Goal: Transaction & Acquisition: Purchase product/service

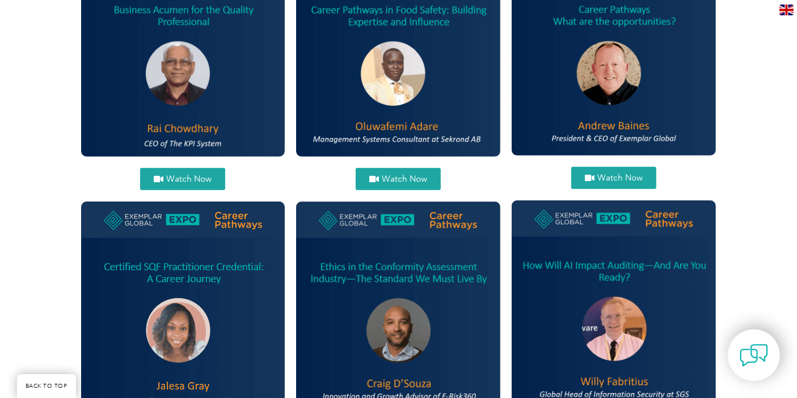
scroll to position [693, 0]
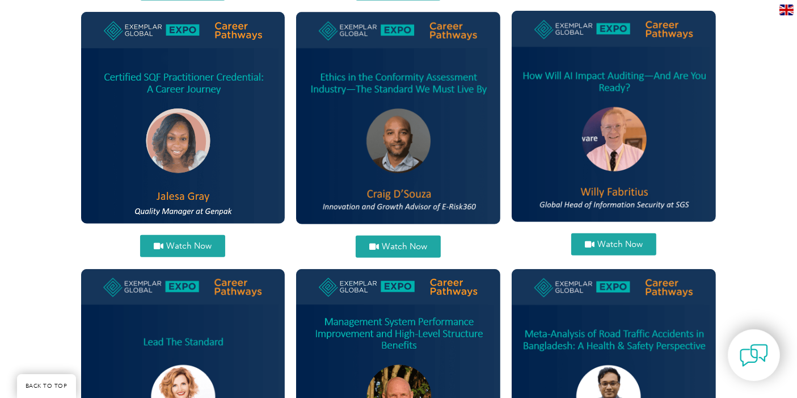
click at [619, 240] on span "Watch Now" at bounding box center [619, 244] width 45 height 9
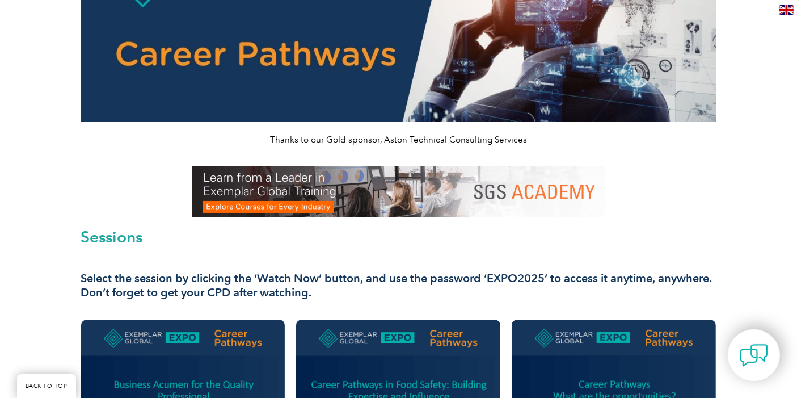
scroll to position [189, 0]
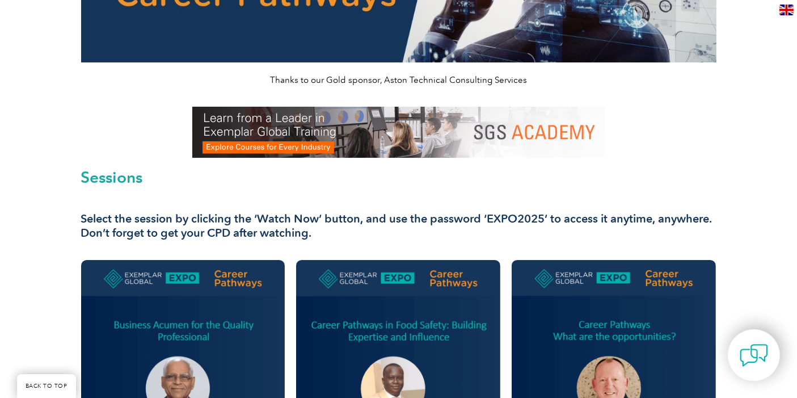
click at [367, 138] on img at bounding box center [398, 132] width 413 height 51
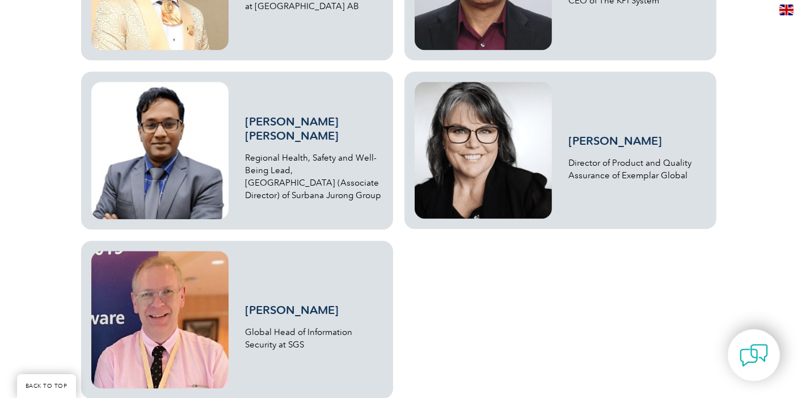
scroll to position [2773, 0]
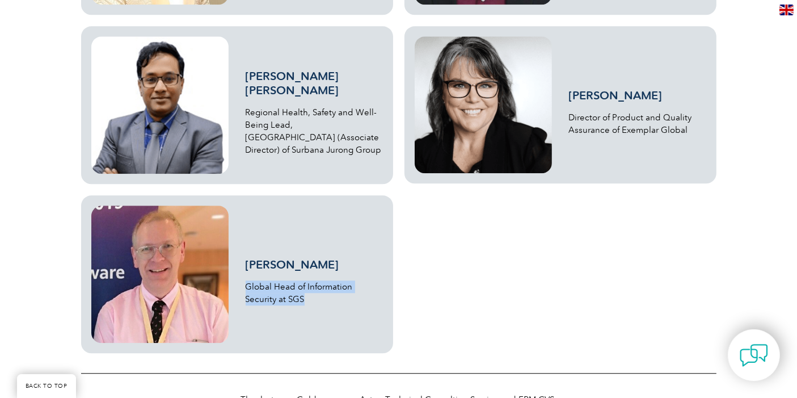
drag, startPoint x: 246, startPoint y: 284, endPoint x: 332, endPoint y: 301, distance: 87.9
click at [332, 301] on p "Global Head of Information Security at SGS" at bounding box center [314, 292] width 137 height 25
copy p "Global Head of Information Security at SGS"
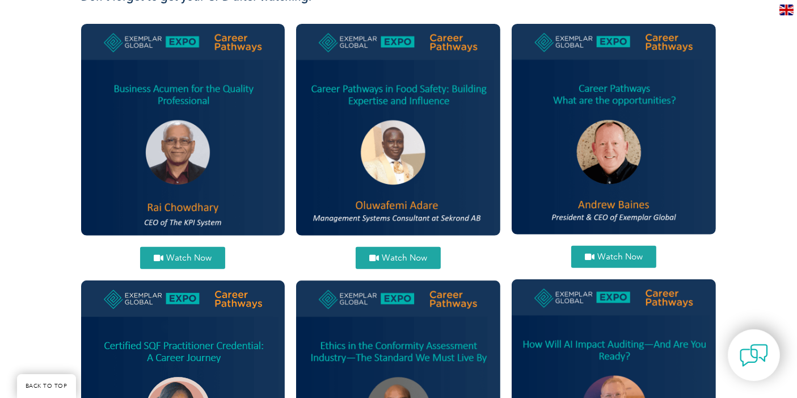
scroll to position [588, 0]
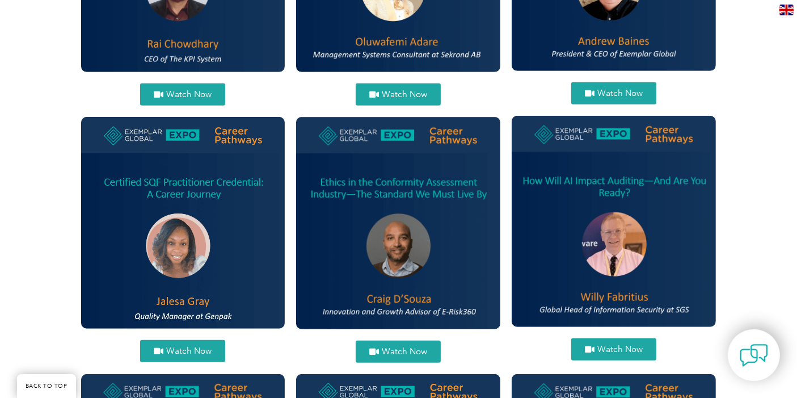
click at [621, 348] on span "Watch Now" at bounding box center [619, 349] width 45 height 9
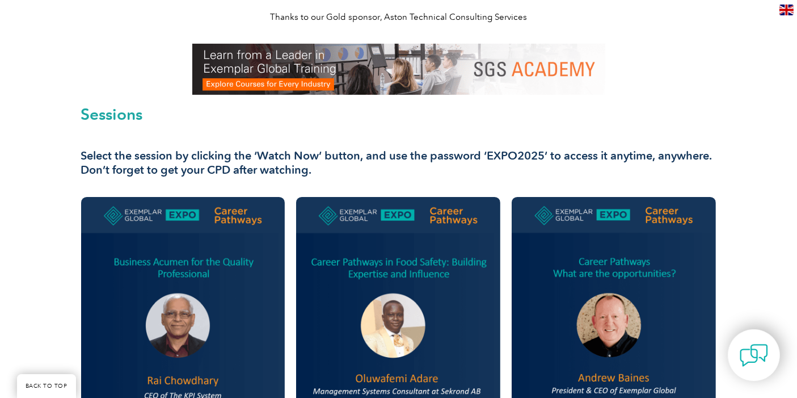
scroll to position [63, 0]
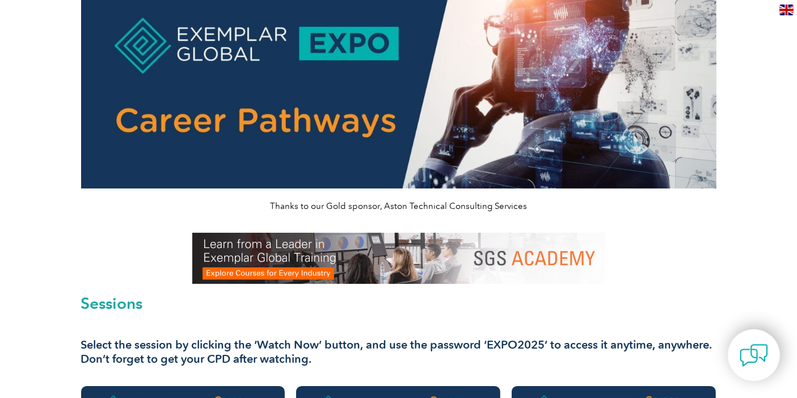
click at [289, 258] on img at bounding box center [398, 258] width 413 height 51
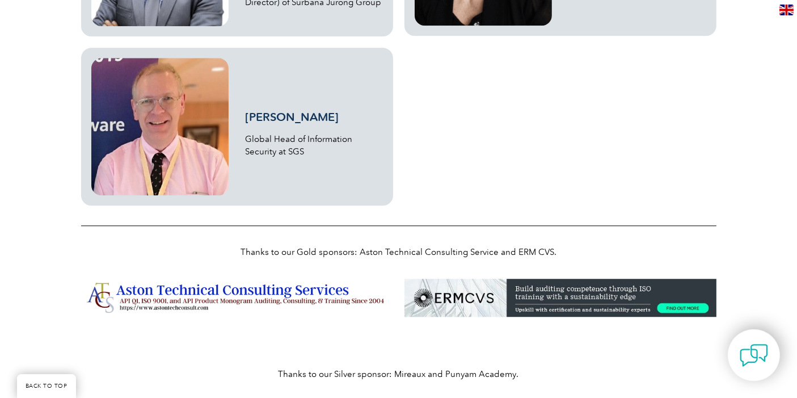
scroll to position [2962, 0]
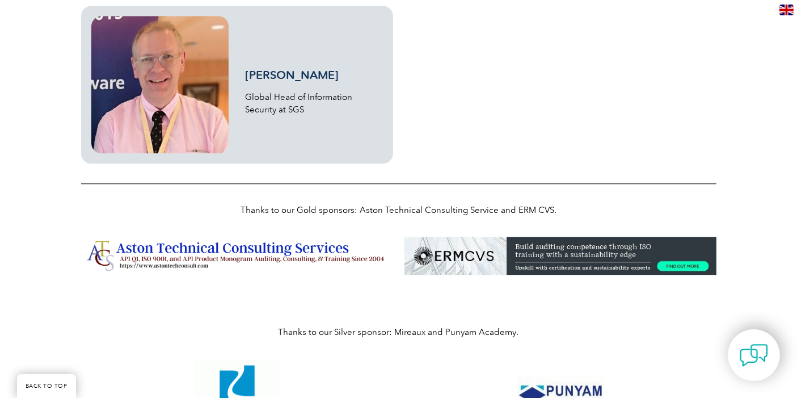
click at [244, 255] on img at bounding box center [237, 256] width 312 height 39
click at [489, 261] on img at bounding box center [560, 256] width 312 height 39
click at [246, 254] on img at bounding box center [237, 256] width 312 height 39
click at [549, 254] on img at bounding box center [560, 256] width 312 height 39
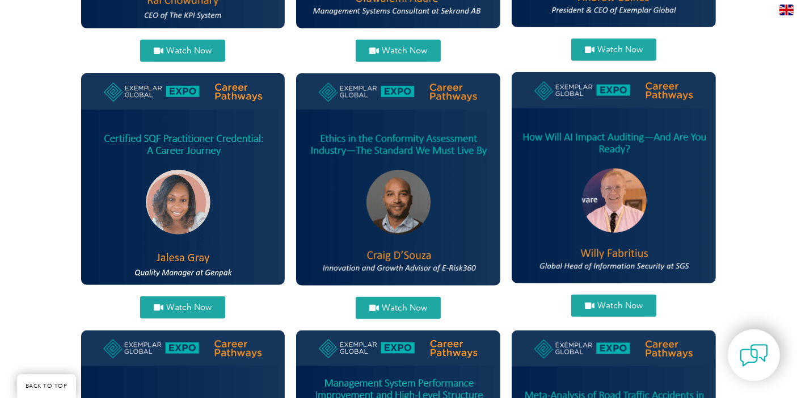
scroll to position [630, 0]
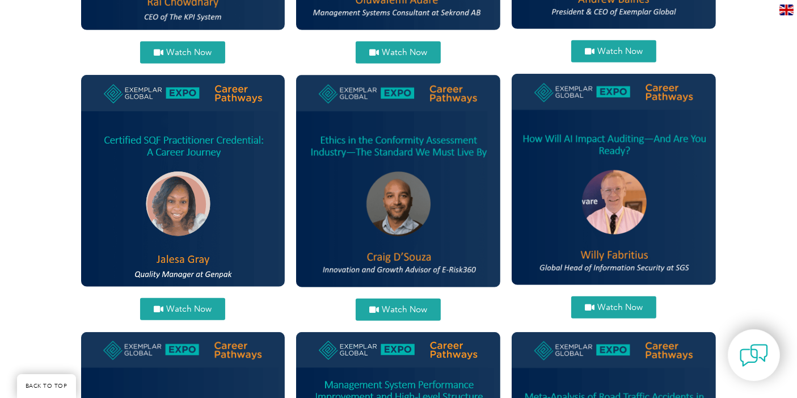
click at [611, 306] on span "Watch Now" at bounding box center [619, 307] width 45 height 9
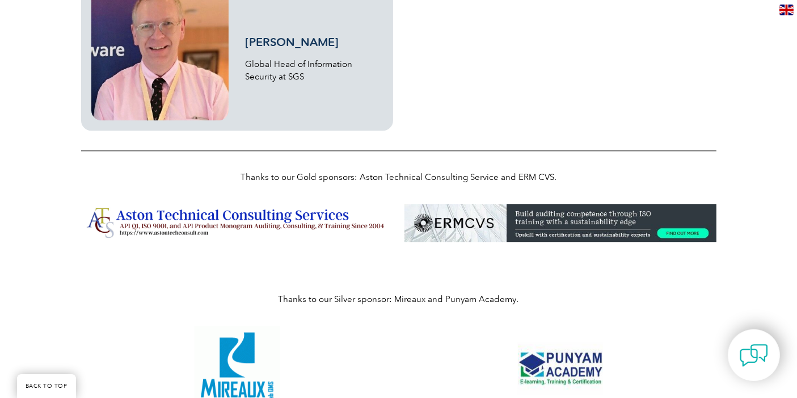
scroll to position [3015, 0]
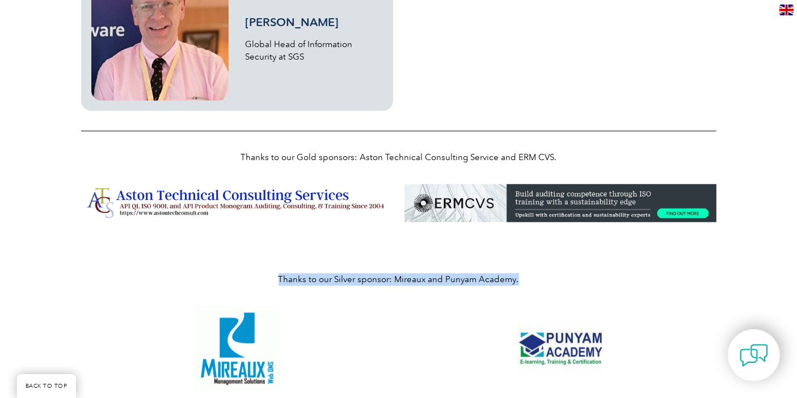
drag, startPoint x: 521, startPoint y: 279, endPoint x: 238, endPoint y: 276, distance: 283.1
click at [238, 276] on p "Thanks to our Silver sponsor: Mireaux and Punyam Academy." at bounding box center [398, 279] width 635 height 12
copy p "Thanks to our Silver sponsor: Mireaux and Punyam Academy."
click at [590, 267] on div "Thanks to our Silver sponsor: Mireaux and Punyam Academy." at bounding box center [398, 263] width 647 height 73
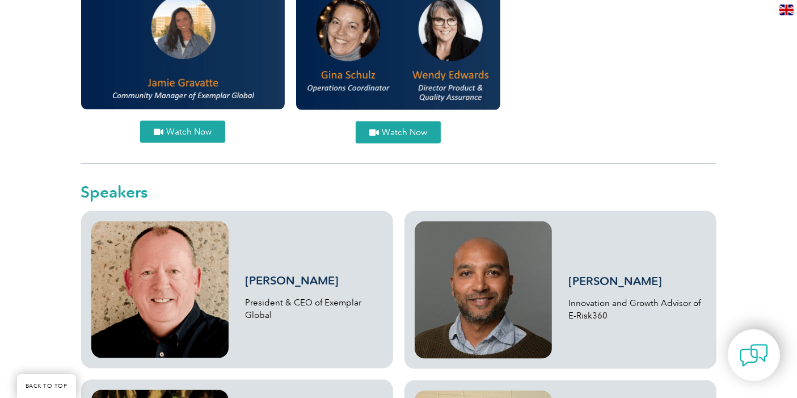
scroll to position [1659, 0]
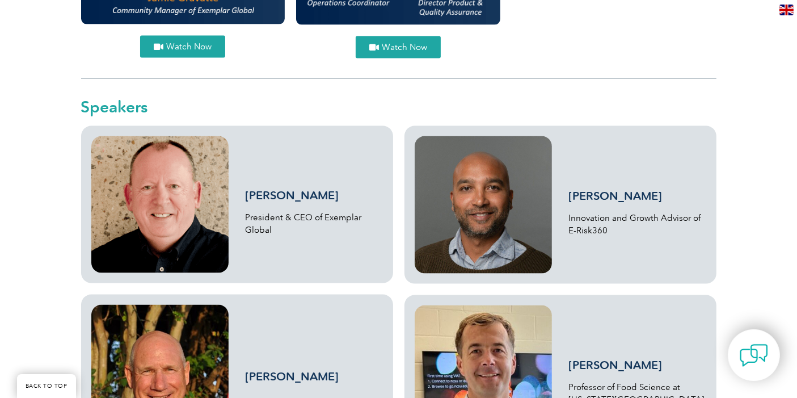
click at [170, 187] on img at bounding box center [159, 204] width 137 height 137
click at [603, 193] on link "Craig D’Souza" at bounding box center [616, 196] width 94 height 14
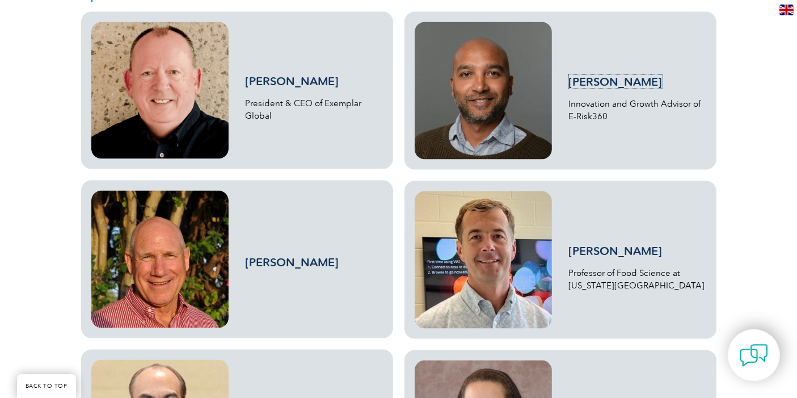
scroll to position [1785, 0]
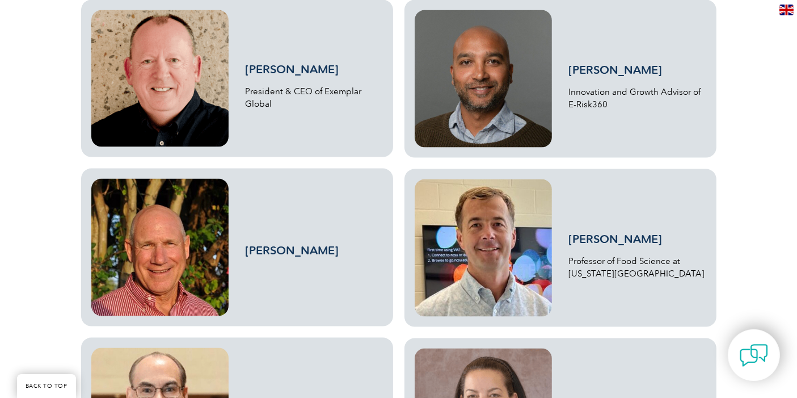
click at [265, 247] on link "Chris Spire" at bounding box center [293, 250] width 94 height 14
click at [620, 239] on link "Clint Stevenson" at bounding box center [616, 239] width 94 height 14
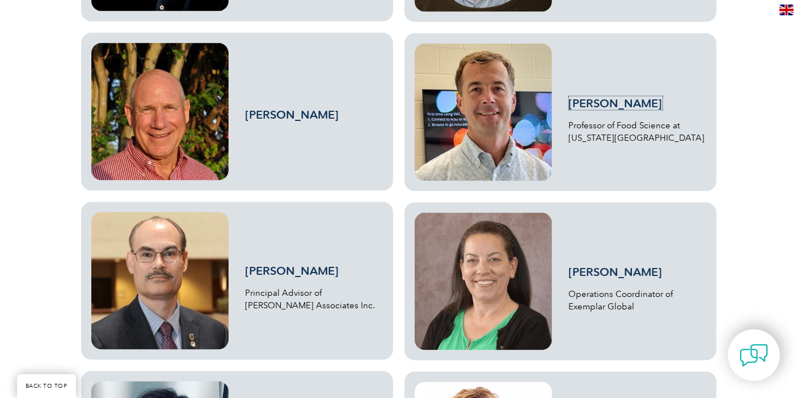
scroll to position [1974, 0]
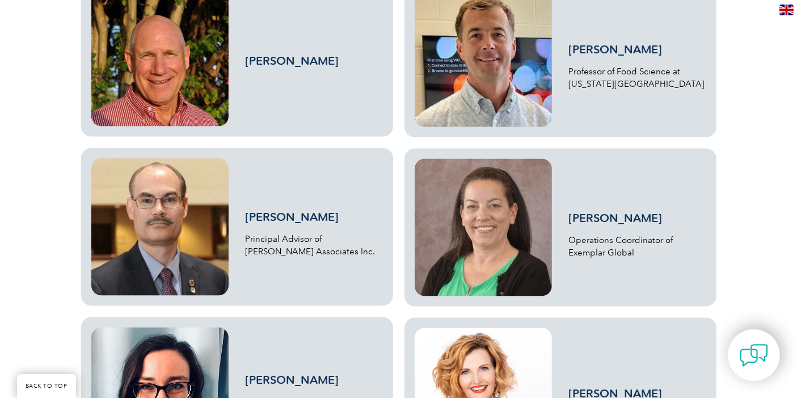
click at [290, 216] on link "Denis Devos" at bounding box center [293, 217] width 94 height 14
click at [593, 212] on link "Gina Schulz" at bounding box center [616, 219] width 94 height 14
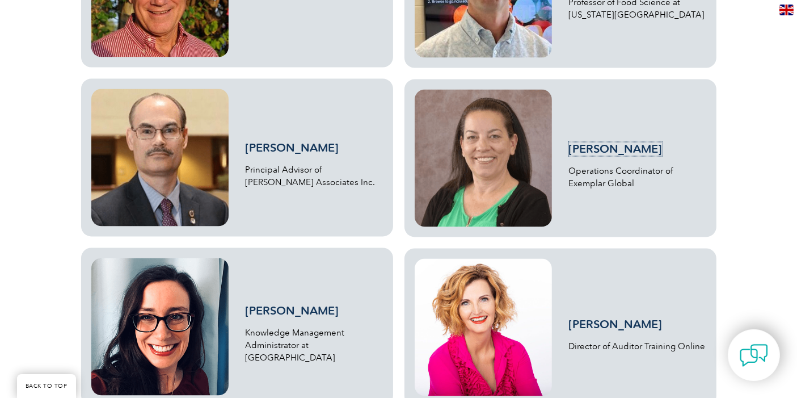
scroll to position [2100, 0]
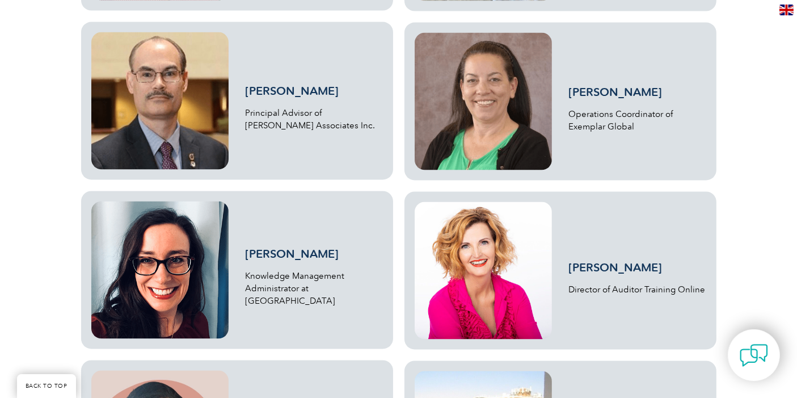
click at [290, 258] on link "Gretchen Peterson" at bounding box center [293, 254] width 94 height 14
click at [622, 261] on link "Jackie Stapleton" at bounding box center [616, 268] width 94 height 14
click at [636, 272] on link "Jackie Stapleton" at bounding box center [616, 268] width 94 height 14
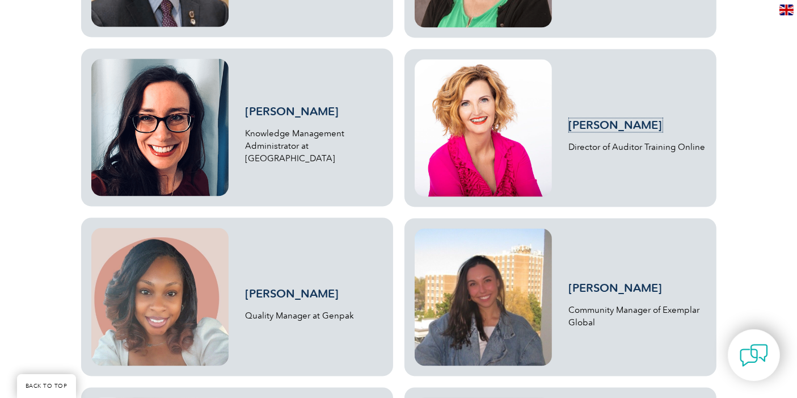
scroll to position [2289, 0]
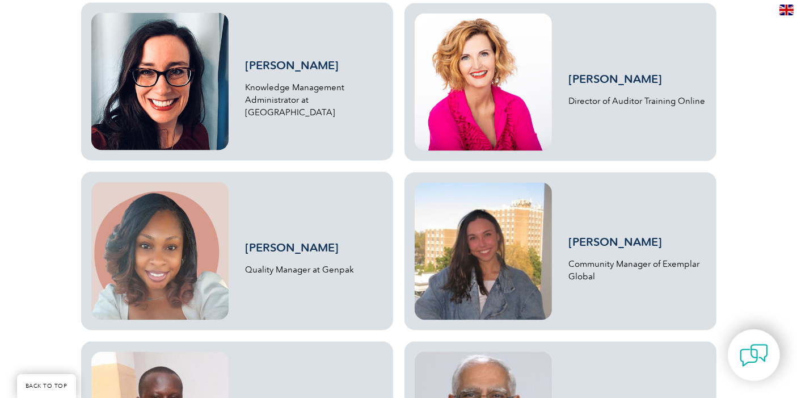
click at [293, 246] on link "Jalesa Gray" at bounding box center [293, 248] width 94 height 14
click at [610, 240] on link "Jamie Gravatte" at bounding box center [616, 242] width 94 height 14
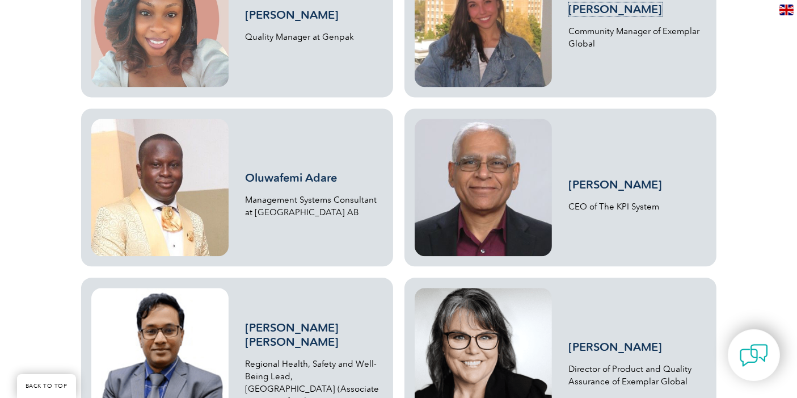
scroll to position [2541, 0]
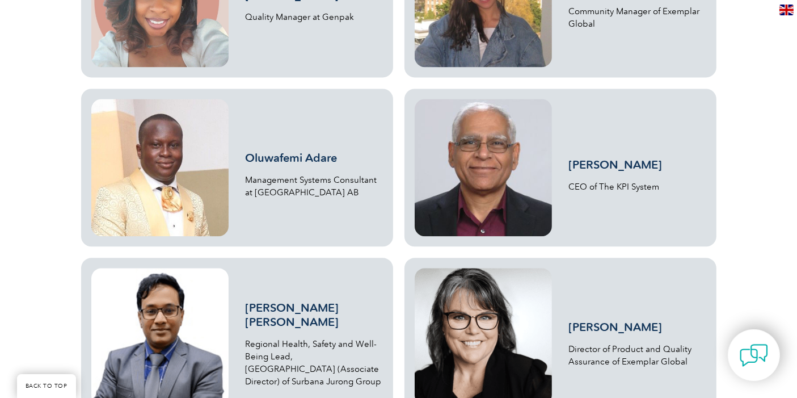
click at [277, 159] on link "Oluwafemi Adare" at bounding box center [292, 158] width 92 height 14
click at [588, 163] on link "Rai Chowdhary" at bounding box center [616, 165] width 94 height 14
click at [313, 313] on link "Dr. Syed Mahmood Shahidul Islam" at bounding box center [293, 315] width 94 height 28
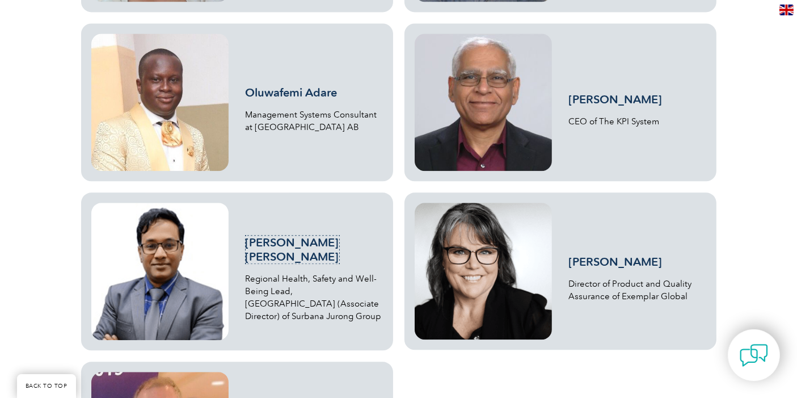
scroll to position [2667, 0]
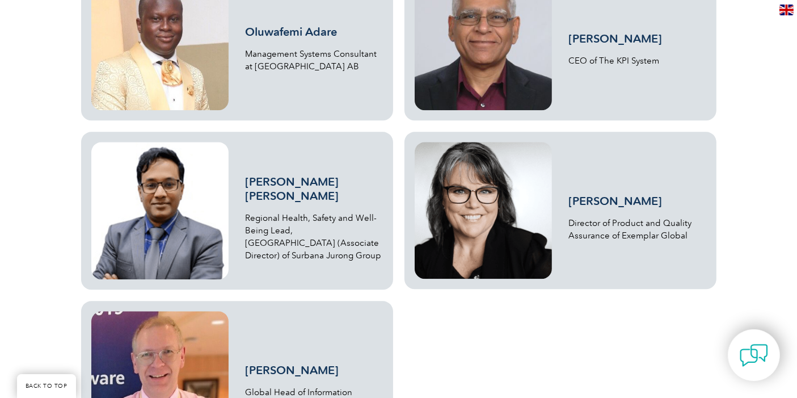
click at [594, 198] on link "Wendy Edwards" at bounding box center [616, 201] width 94 height 14
click at [289, 366] on link "Willy Fabritius" at bounding box center [293, 370] width 94 height 14
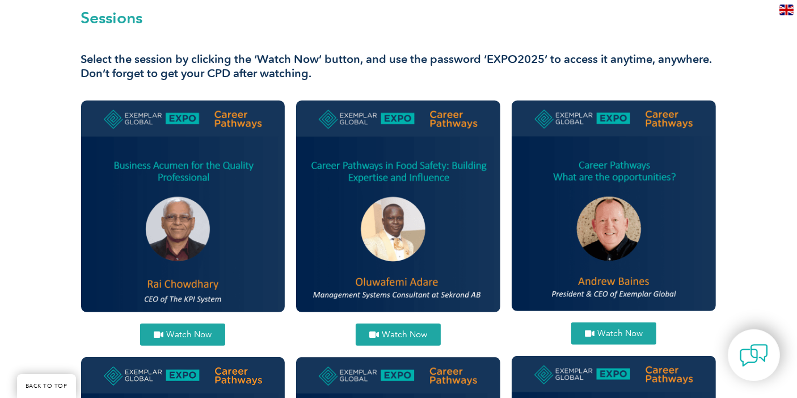
scroll to position [368, 0]
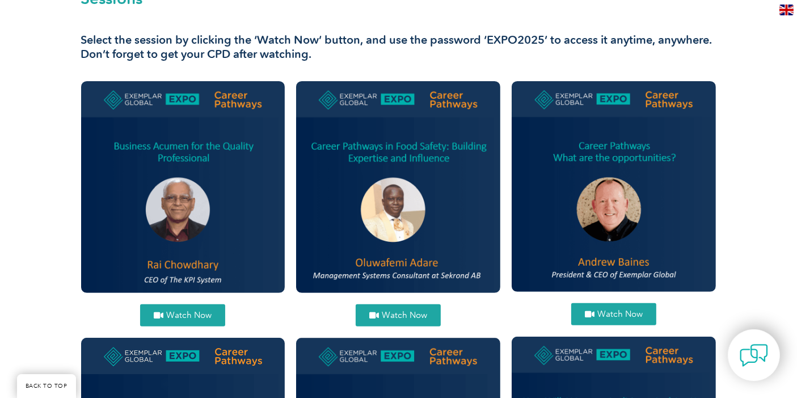
click at [182, 314] on span "Watch Now" at bounding box center [188, 315] width 45 height 9
click at [402, 314] on span "Watch Now" at bounding box center [404, 315] width 45 height 9
click at [634, 313] on span "Watch Now" at bounding box center [619, 314] width 45 height 9
click at [617, 313] on span "Watch Now" at bounding box center [619, 314] width 45 height 9
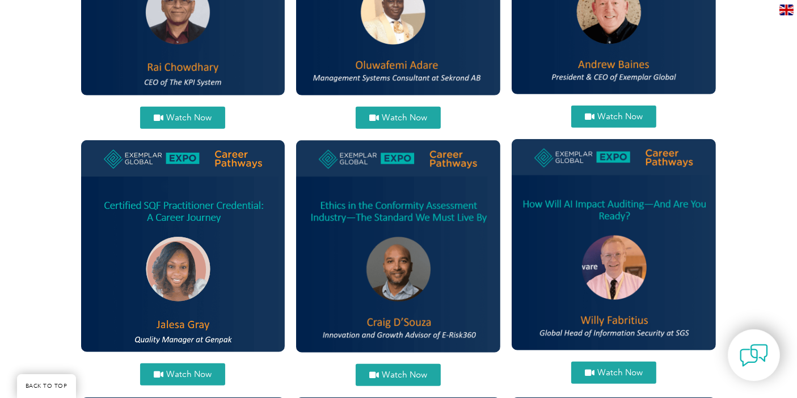
scroll to position [620, 0]
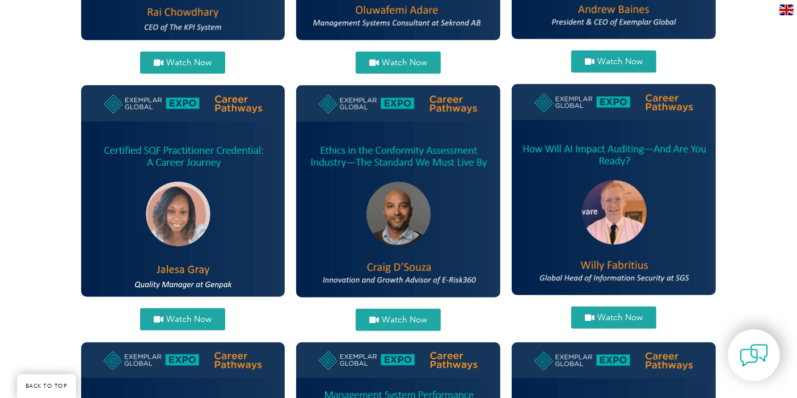
click at [183, 320] on span "Watch Now" at bounding box center [188, 319] width 45 height 9
click at [397, 317] on span "Watch Now" at bounding box center [404, 319] width 45 height 9
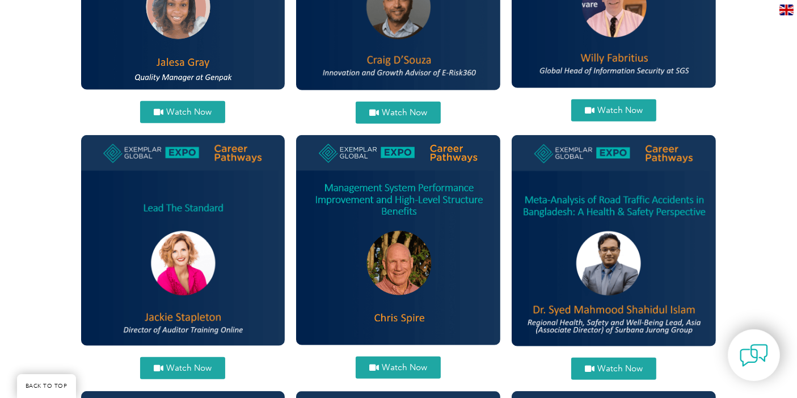
scroll to position [872, 0]
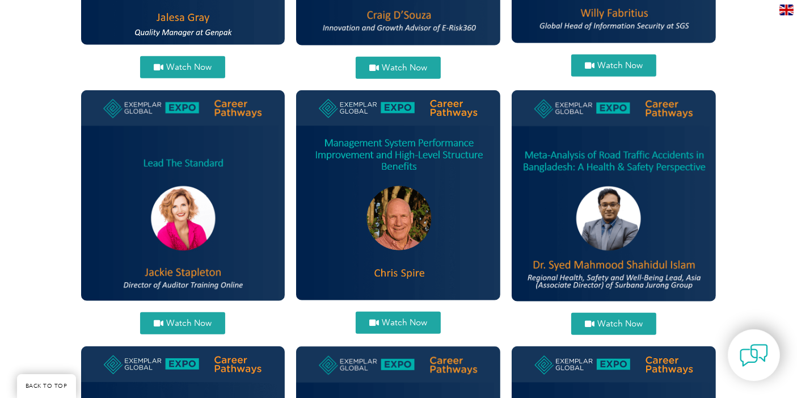
click at [191, 319] on span "Watch Now" at bounding box center [188, 323] width 45 height 9
click at [390, 318] on span "Watch Now" at bounding box center [404, 322] width 45 height 9
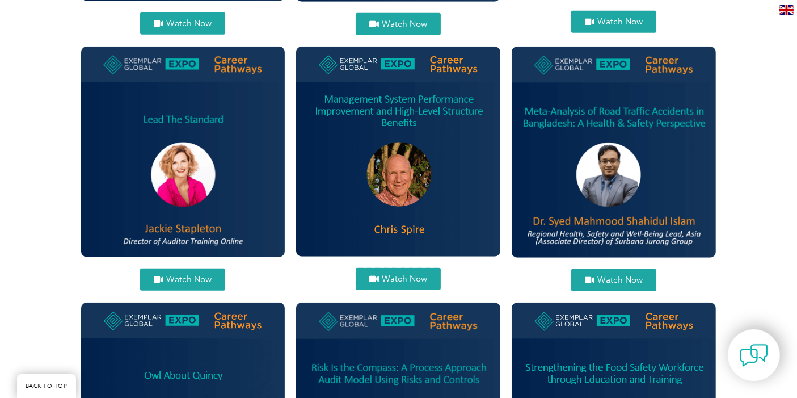
scroll to position [935, 0]
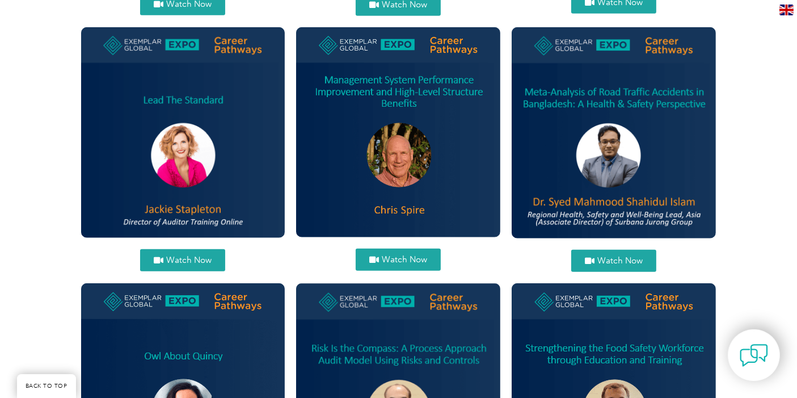
click at [622, 260] on span "Watch Now" at bounding box center [619, 260] width 45 height 9
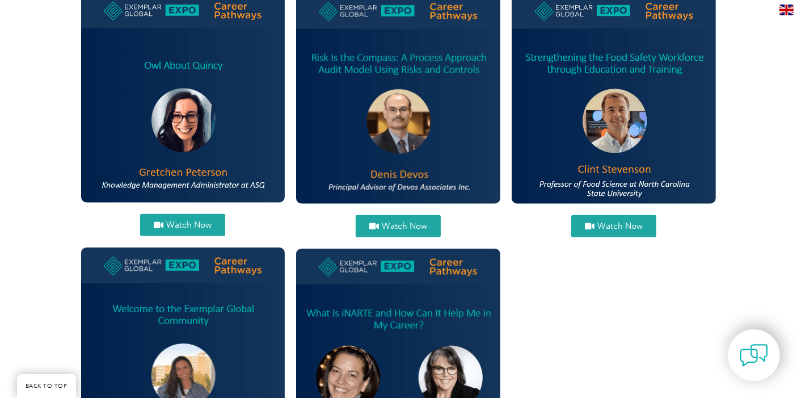
scroll to position [1250, 0]
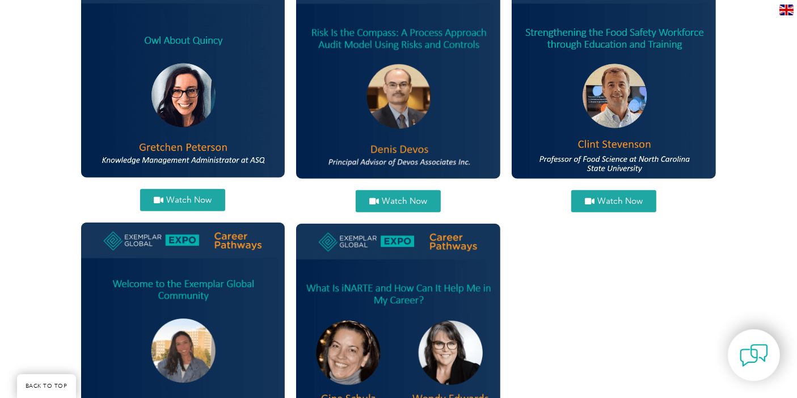
click at [196, 193] on link "Watch Now" at bounding box center [182, 200] width 85 height 22
click at [393, 197] on span "Watch Now" at bounding box center [404, 201] width 45 height 9
click at [615, 200] on span "Watch Now" at bounding box center [619, 201] width 45 height 9
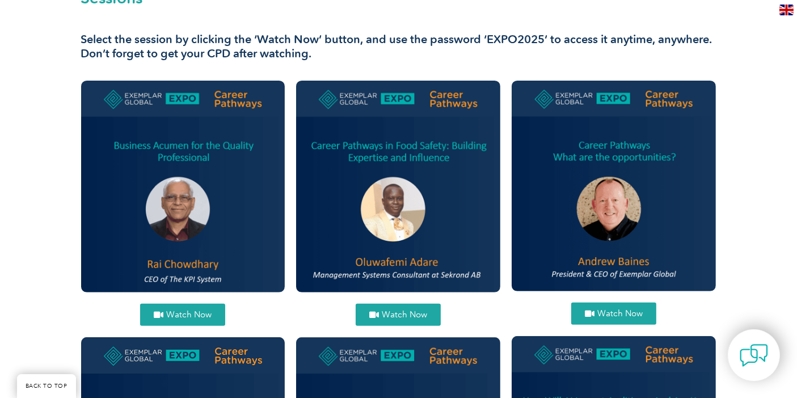
scroll to position [368, 0]
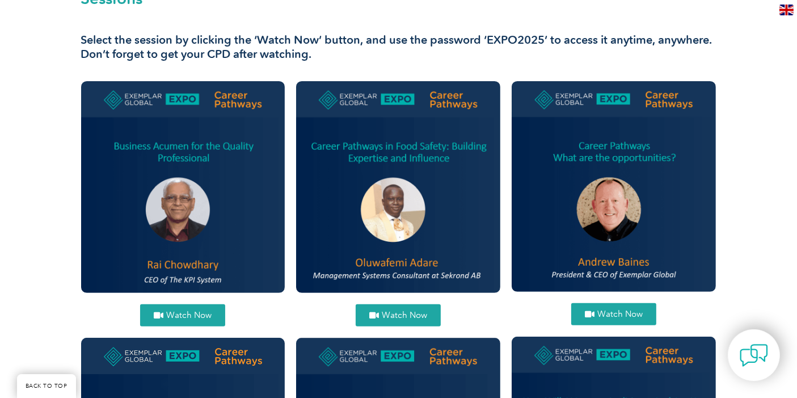
click at [607, 313] on span "Watch Now" at bounding box center [619, 314] width 45 height 9
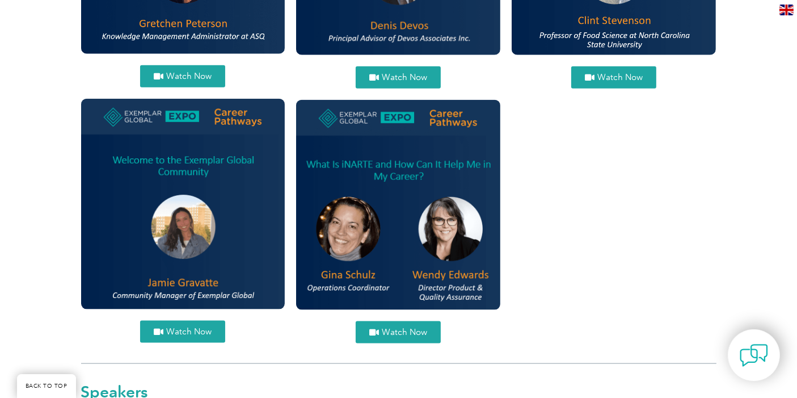
scroll to position [1376, 0]
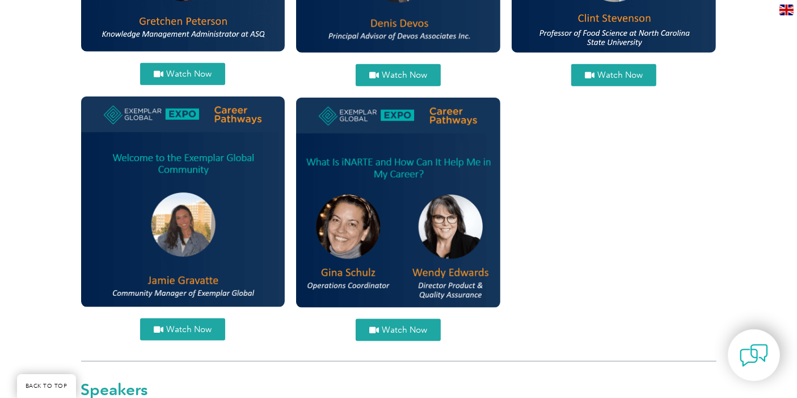
click at [201, 330] on span "Watch Now" at bounding box center [188, 329] width 45 height 9
click at [396, 332] on span "Watch Now" at bounding box center [404, 330] width 45 height 9
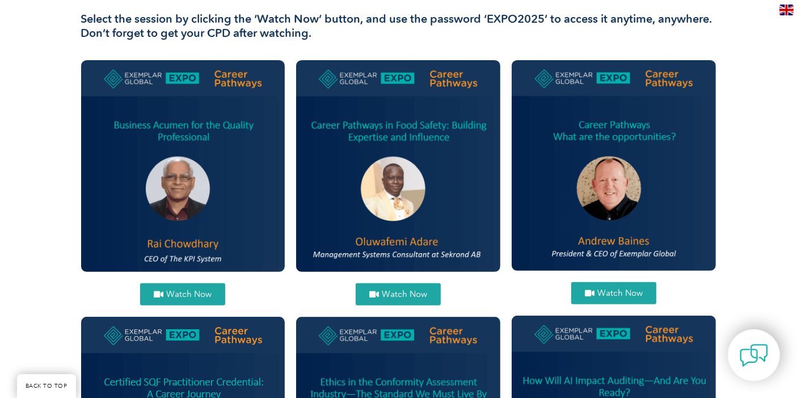
scroll to position [431, 0]
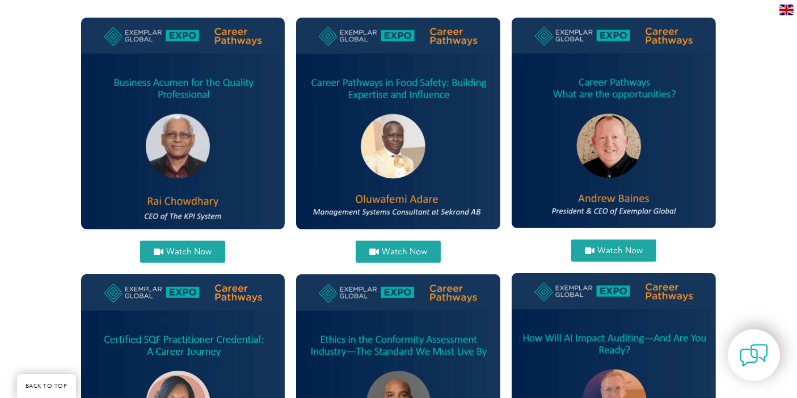
click at [201, 252] on span "Watch Now" at bounding box center [188, 251] width 45 height 9
click at [383, 250] on span "Watch Now" at bounding box center [404, 251] width 45 height 9
click at [163, 252] on icon at bounding box center [159, 251] width 10 height 9
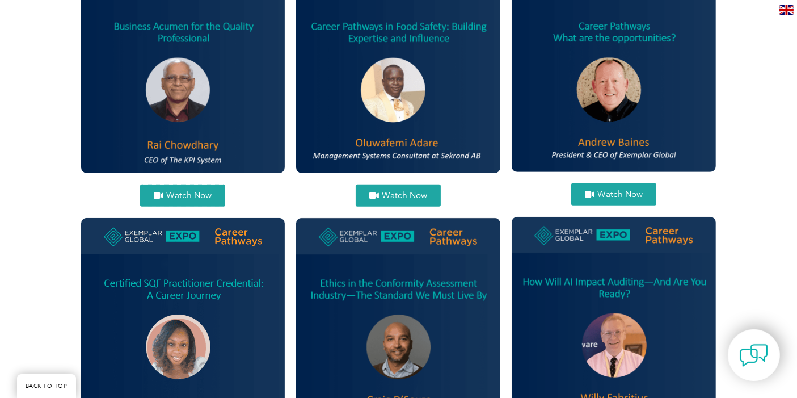
scroll to position [557, 0]
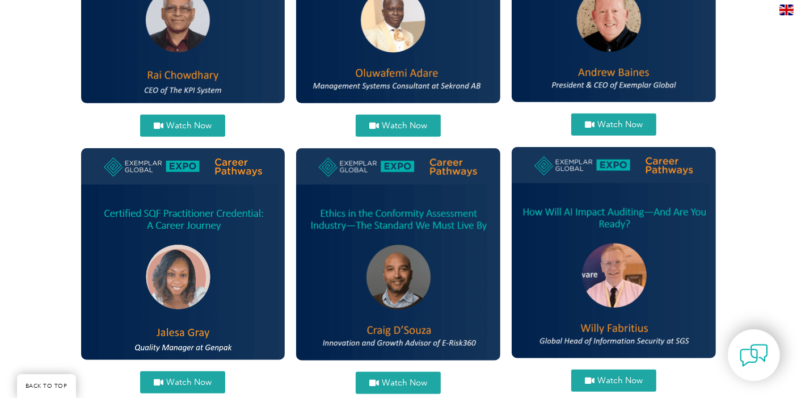
click at [178, 379] on span "Watch Now" at bounding box center [188, 382] width 45 height 9
click at [407, 373] on link "Watch Now" at bounding box center [398, 383] width 85 height 22
click at [609, 377] on span "Watch Now" at bounding box center [619, 380] width 45 height 9
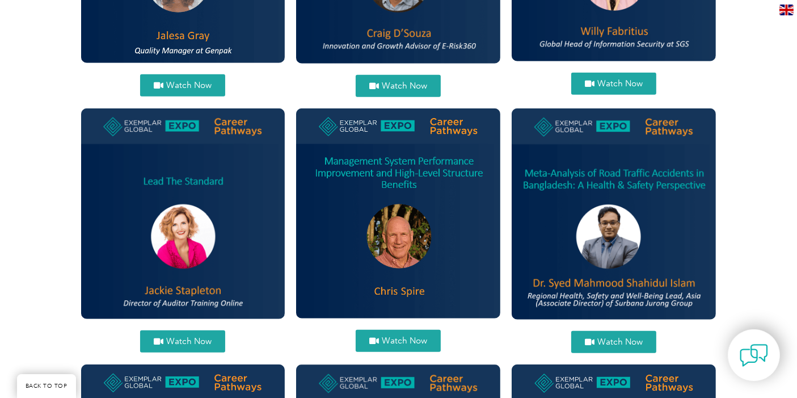
scroll to position [872, 0]
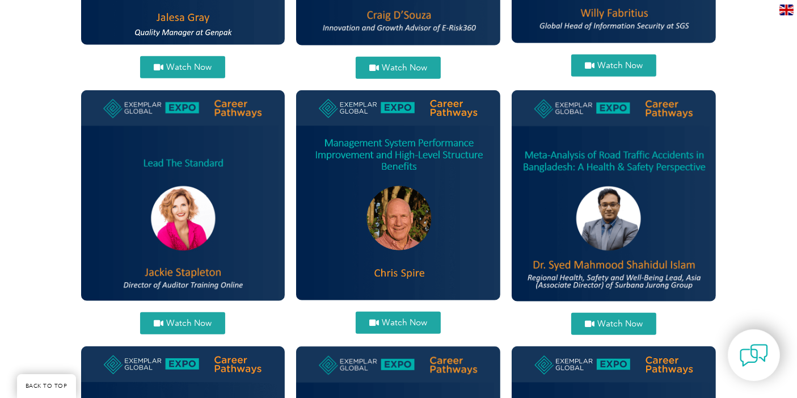
click at [193, 322] on span "Watch Now" at bounding box center [188, 323] width 45 height 9
click at [396, 324] on span "Watch Now" at bounding box center [404, 322] width 45 height 9
click at [617, 327] on span "Watch Now" at bounding box center [619, 323] width 45 height 9
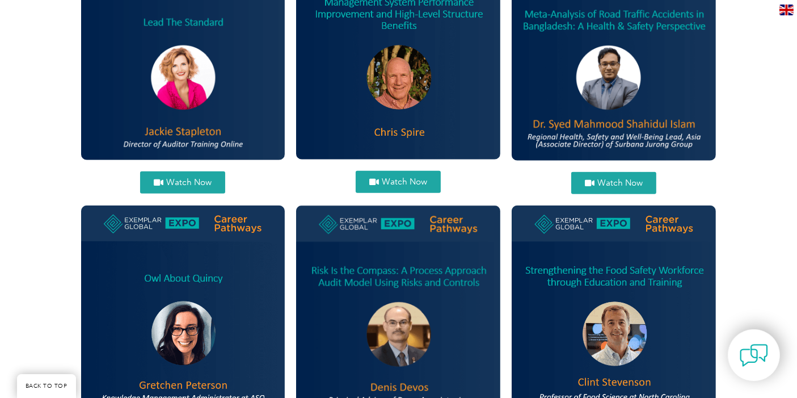
scroll to position [1124, 0]
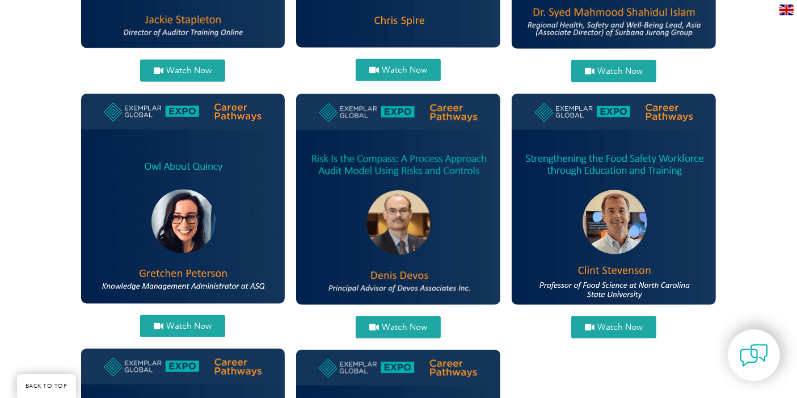
click at [170, 327] on span "Watch Now" at bounding box center [188, 326] width 45 height 9
click at [401, 324] on span "Watch Now" at bounding box center [404, 327] width 45 height 9
click at [614, 327] on span "Watch Now" at bounding box center [619, 327] width 45 height 9
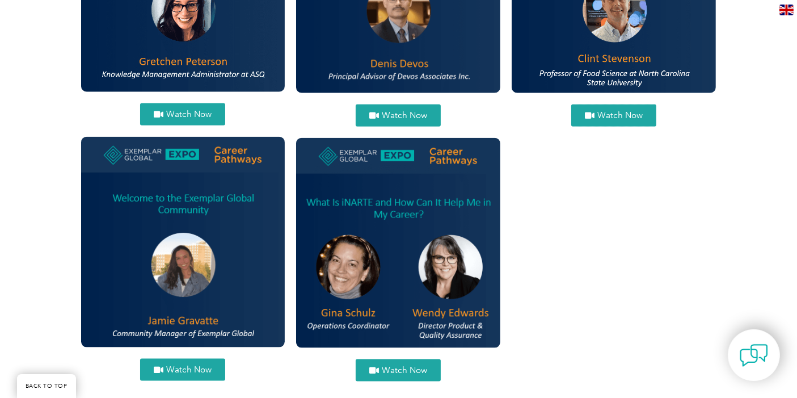
scroll to position [1376, 0]
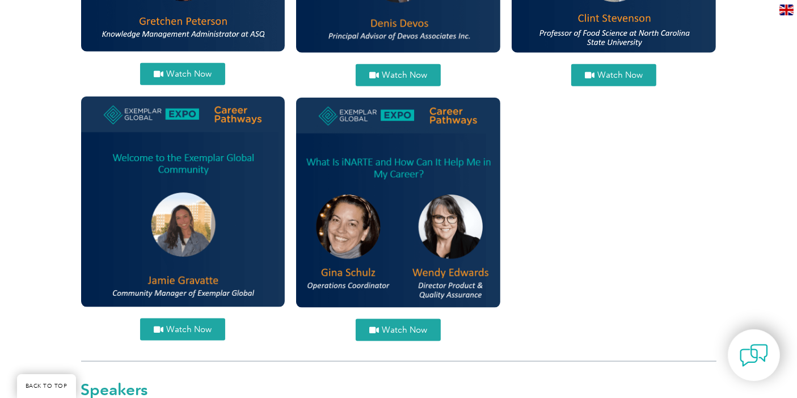
click at [199, 332] on span "Watch Now" at bounding box center [188, 329] width 45 height 9
click at [394, 333] on span "Watch Now" at bounding box center [404, 330] width 45 height 9
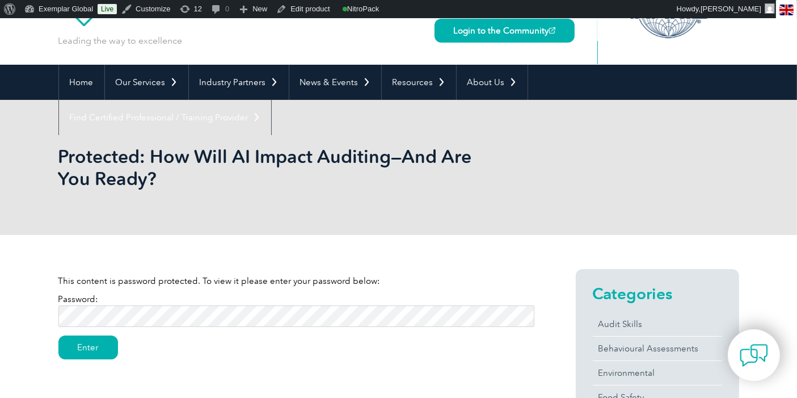
scroll to position [126, 0]
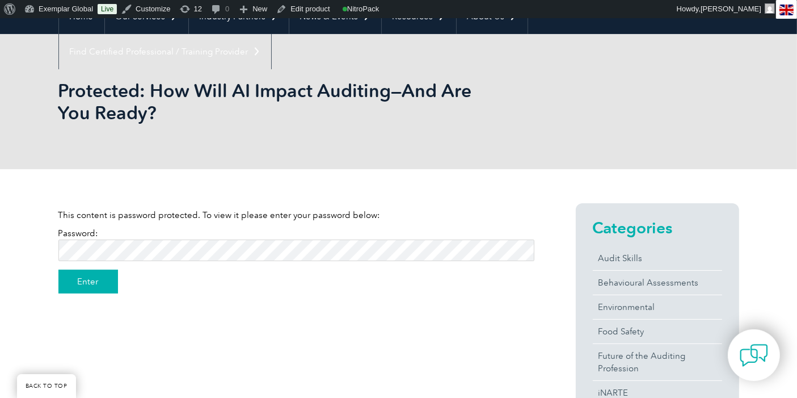
click at [83, 275] on input "Enter" at bounding box center [88, 281] width 60 height 24
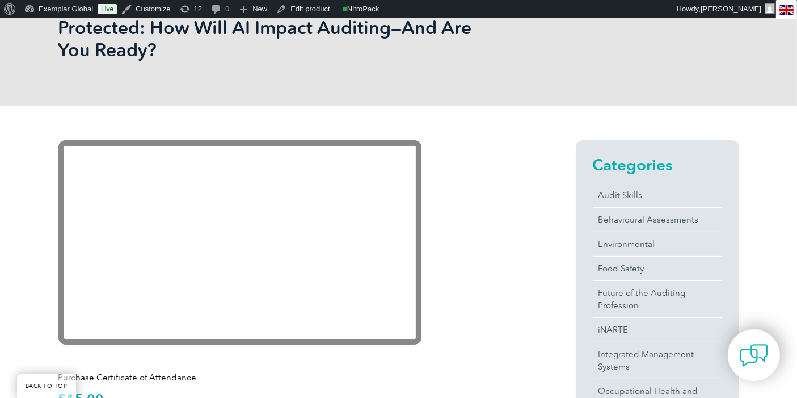
scroll to position [252, 0]
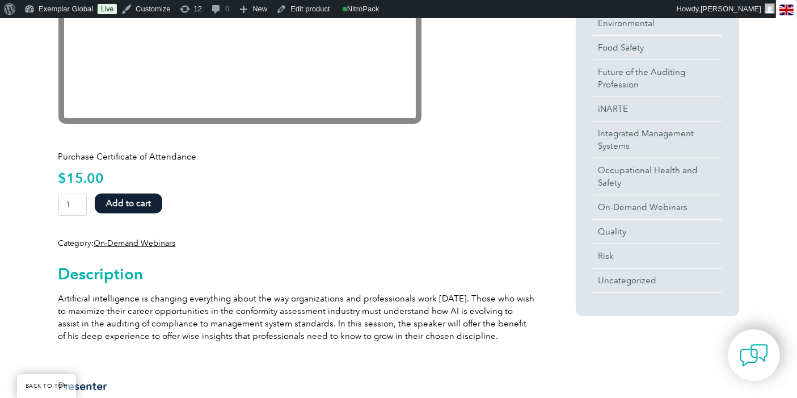
scroll to position [303, 0]
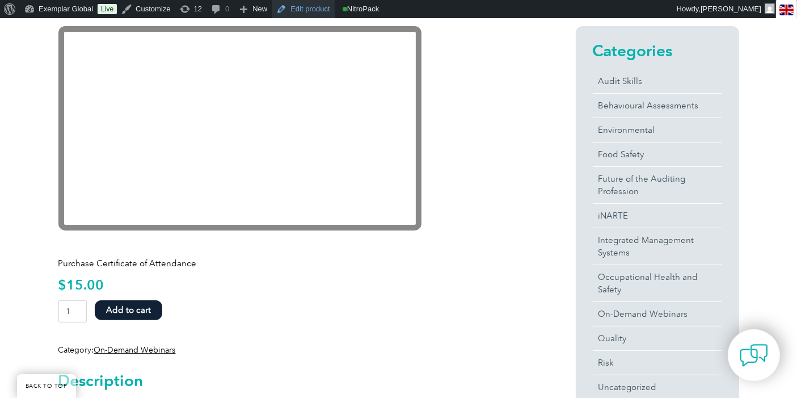
click at [305, 6] on link "Edit product" at bounding box center [303, 9] width 62 height 18
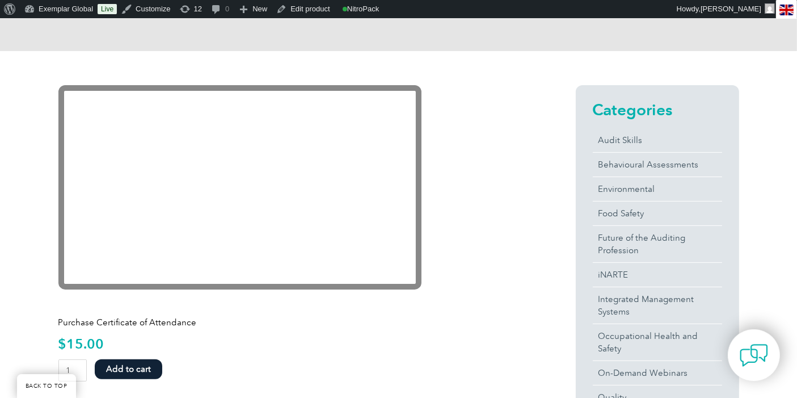
scroll to position [121, 0]
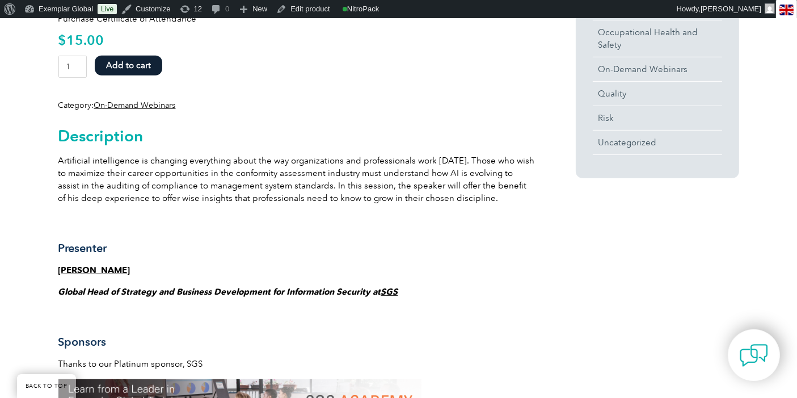
scroll to position [567, 0]
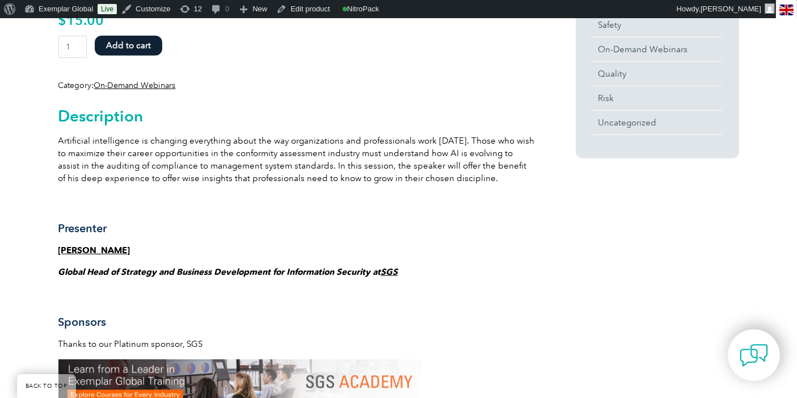
click at [170, 275] on strong "Global Head of Strategy and Business Development for Information Security at [G…" at bounding box center [228, 272] width 340 height 10
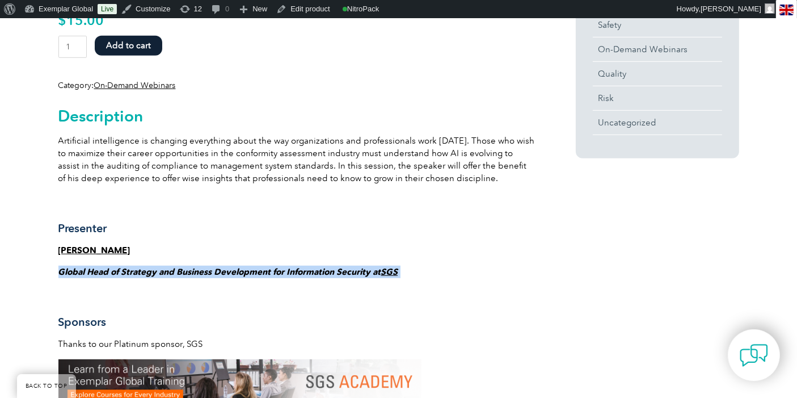
click at [170, 275] on strong "Global Head of Strategy and Business Development for Information Security at [G…" at bounding box center [228, 272] width 340 height 10
copy div "Global Head of Strategy and Business Development for Information Security at SGS"
click at [352, 188] on div "Description Artificial intelligence is changing everything about the way organi…" at bounding box center [296, 380] width 476 height 578
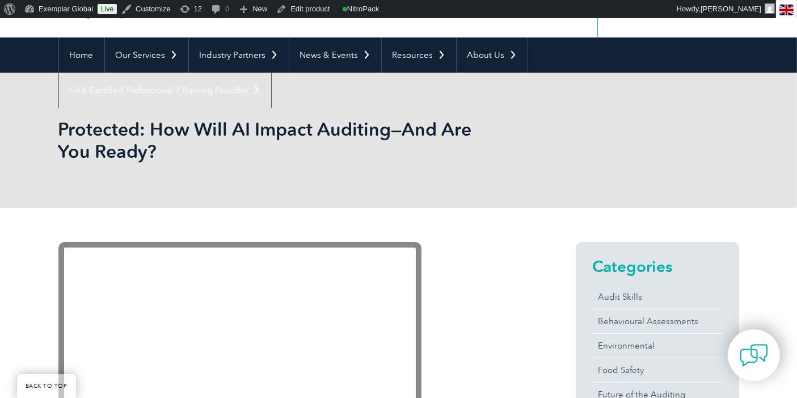
scroll to position [0, 0]
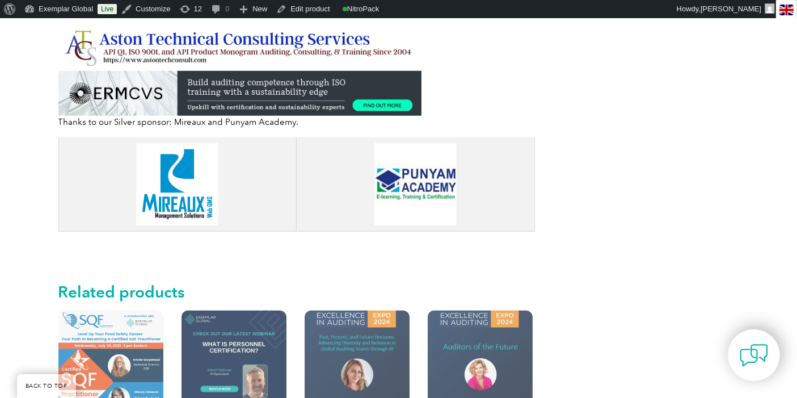
scroll to position [1008, 0]
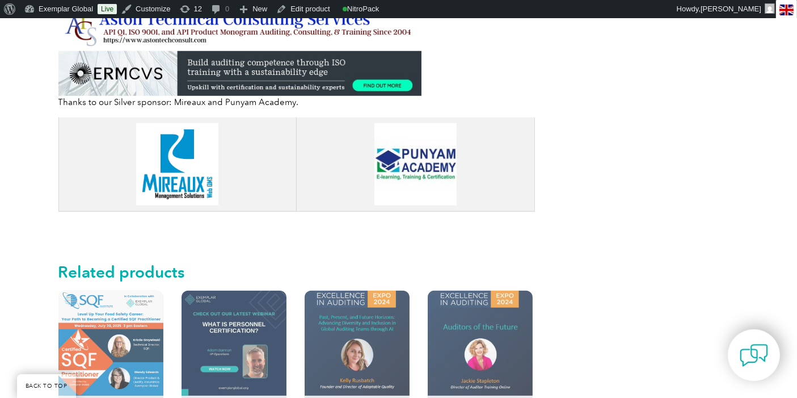
click at [178, 163] on img at bounding box center [177, 164] width 82 height 82
click at [415, 163] on img at bounding box center [415, 164] width 82 height 82
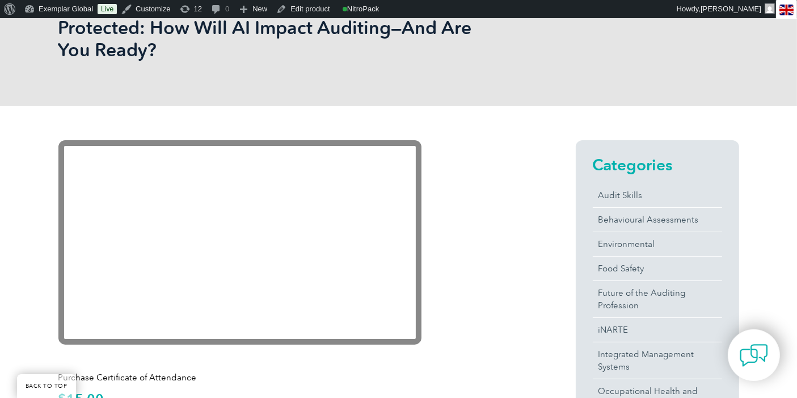
scroll to position [0, 0]
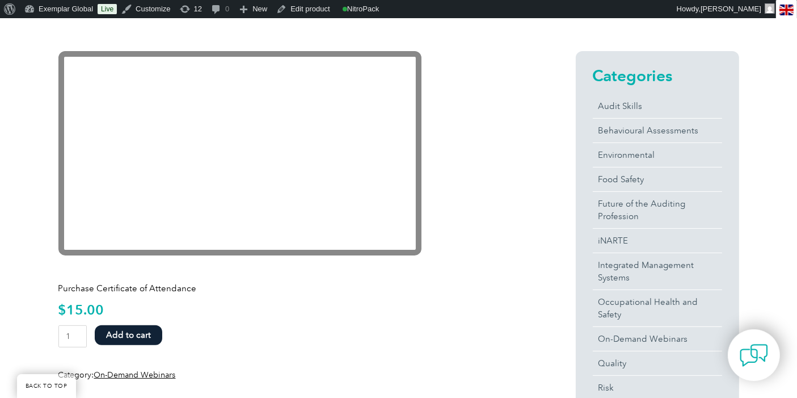
scroll to position [252, 0]
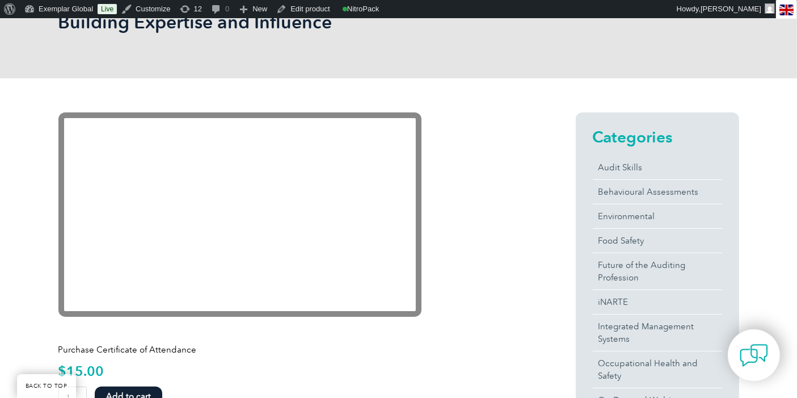
scroll to position [189, 0]
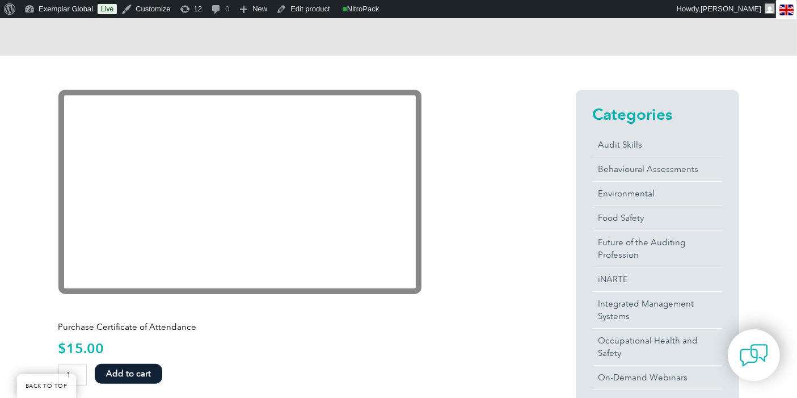
scroll to position [252, 0]
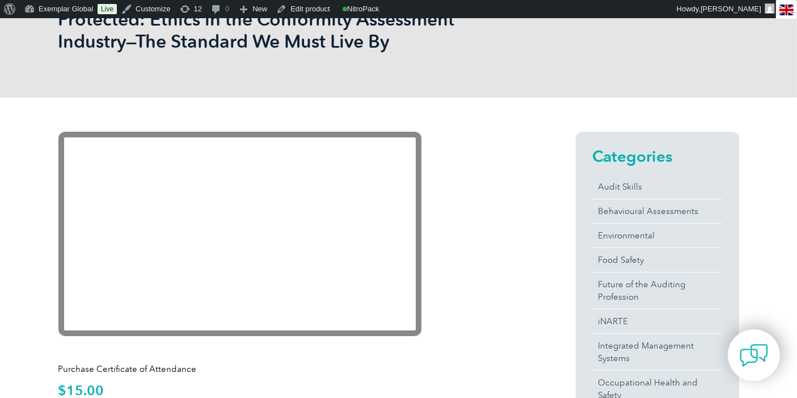
scroll to position [252, 0]
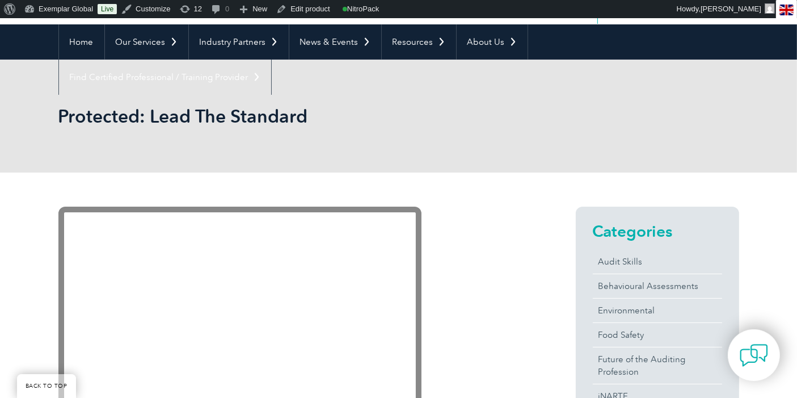
scroll to position [189, 0]
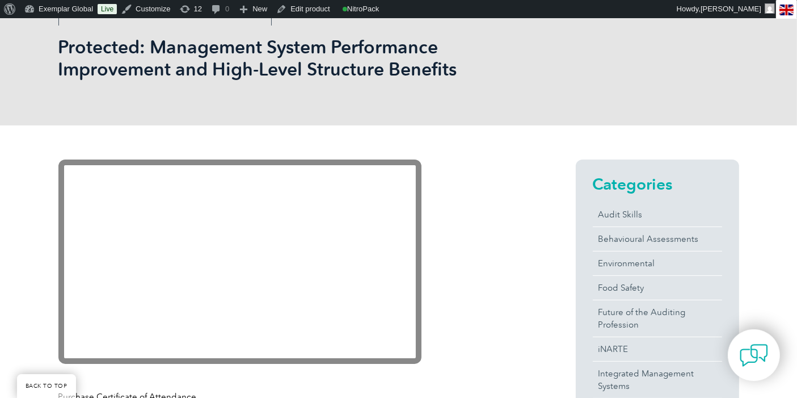
scroll to position [189, 0]
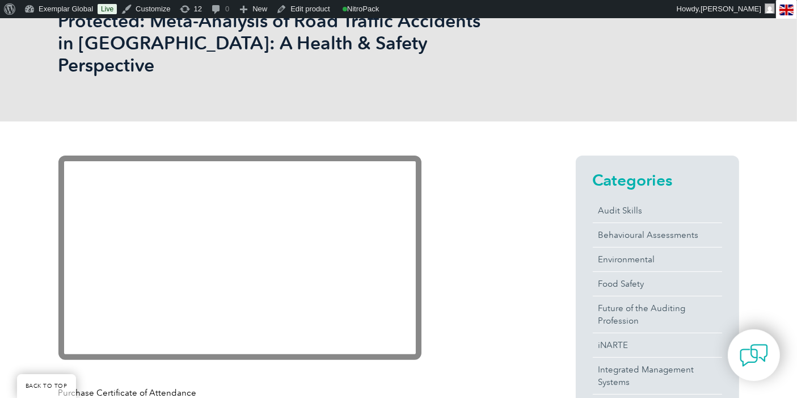
scroll to position [252, 0]
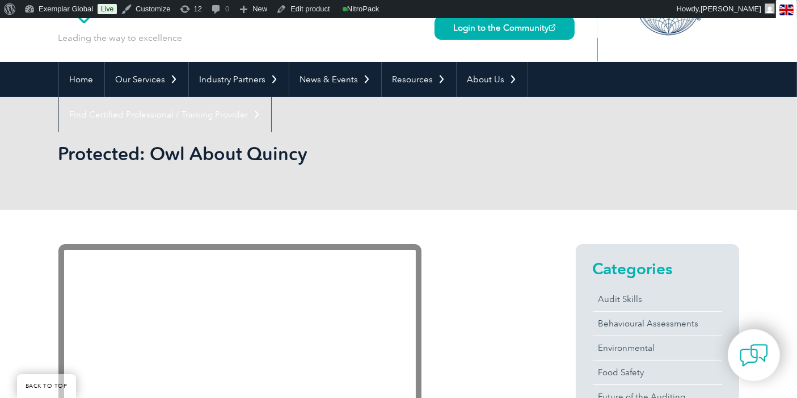
scroll to position [252, 0]
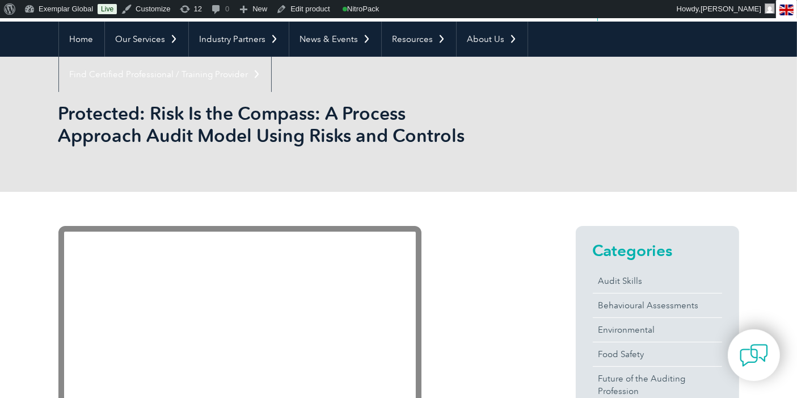
scroll to position [189, 0]
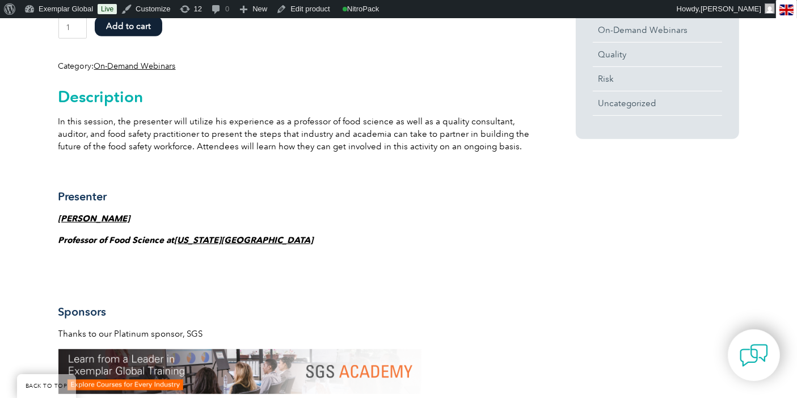
scroll to position [630, 0]
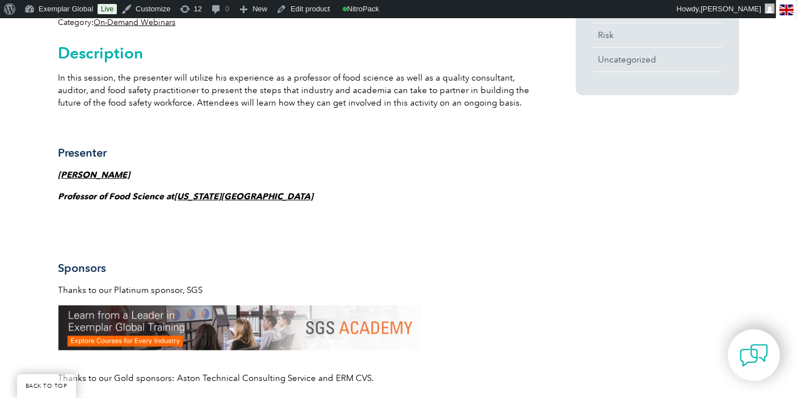
click at [85, 174] on strong "[PERSON_NAME]" at bounding box center [94, 175] width 72 height 10
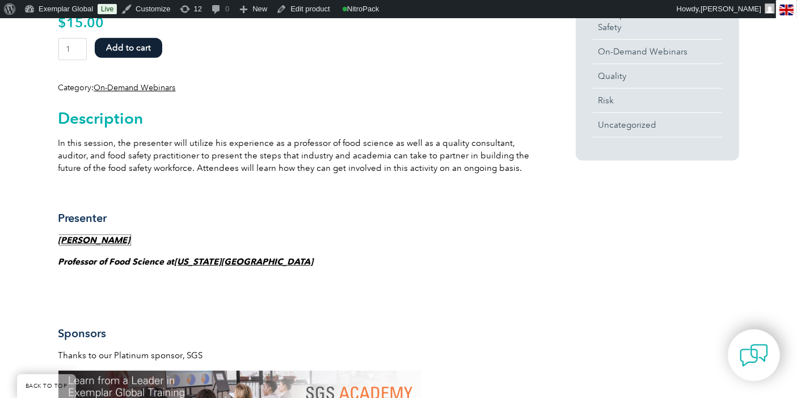
scroll to position [504, 0]
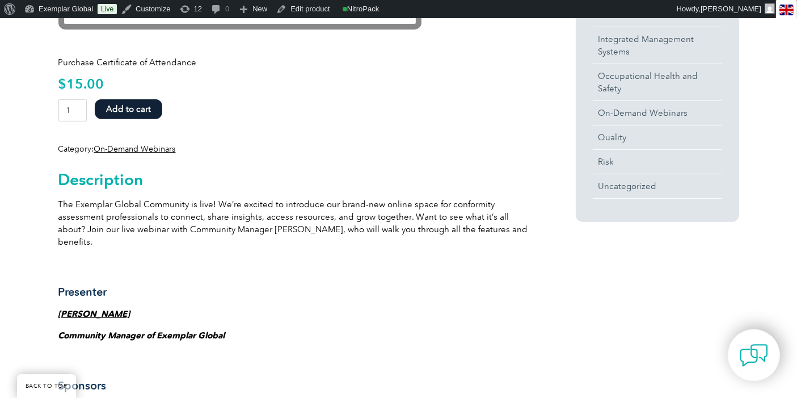
scroll to position [567, 0]
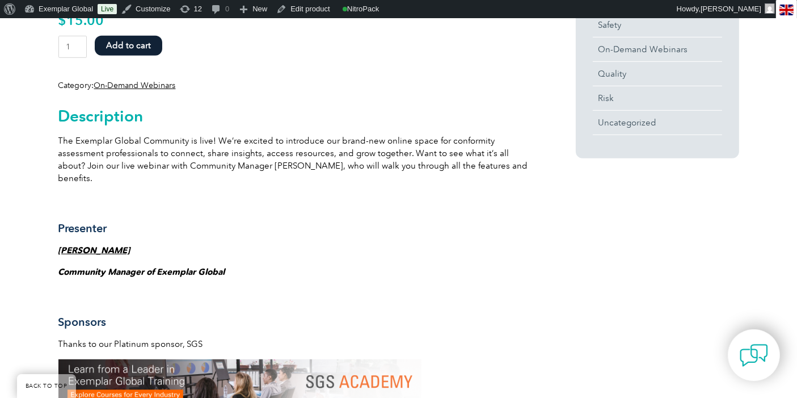
click at [82, 245] on strong "Jamie Gravatte" at bounding box center [94, 250] width 72 height 10
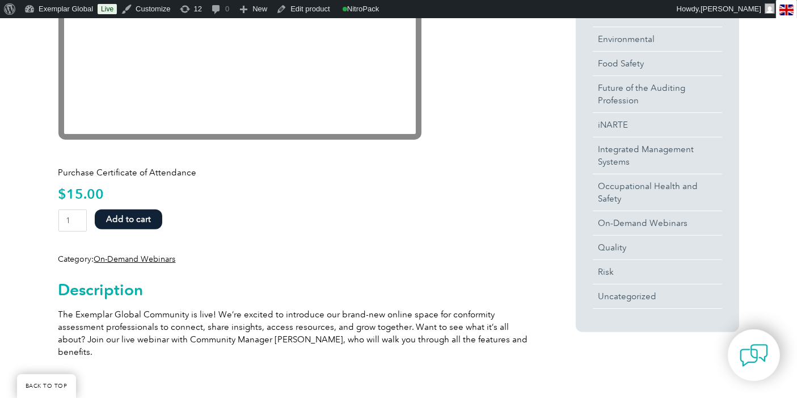
scroll to position [441, 0]
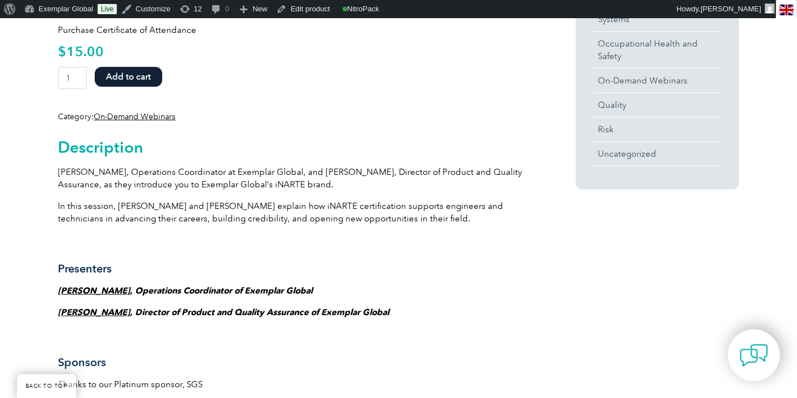
scroll to position [630, 0]
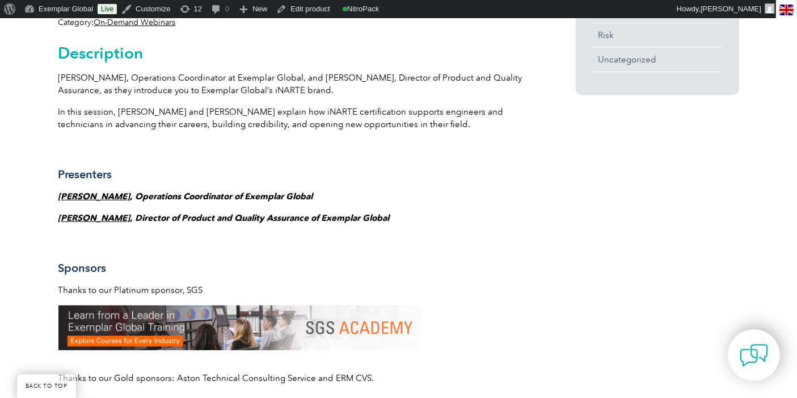
click at [97, 192] on link "Gina Schulz" at bounding box center [94, 196] width 72 height 10
click at [107, 216] on link "Wendy Edwards" at bounding box center [94, 218] width 72 height 10
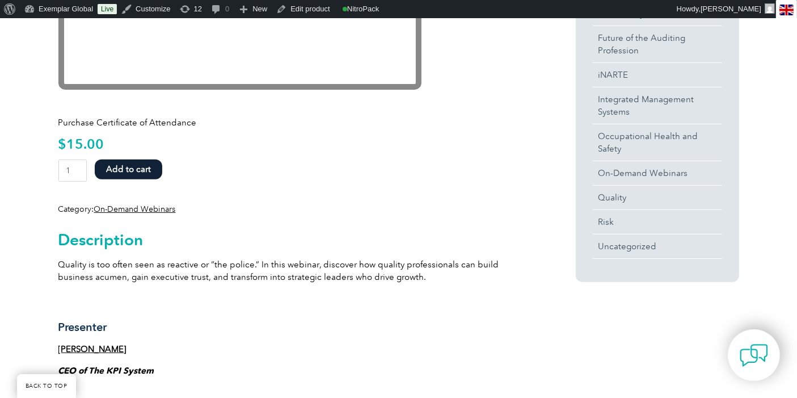
scroll to position [461, 0]
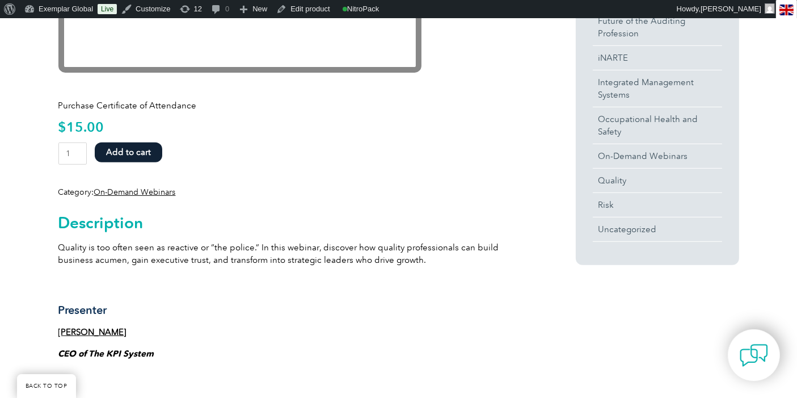
drag, startPoint x: 804, startPoint y: 60, endPoint x: 806, endPoint y: 140, distance: 80.0
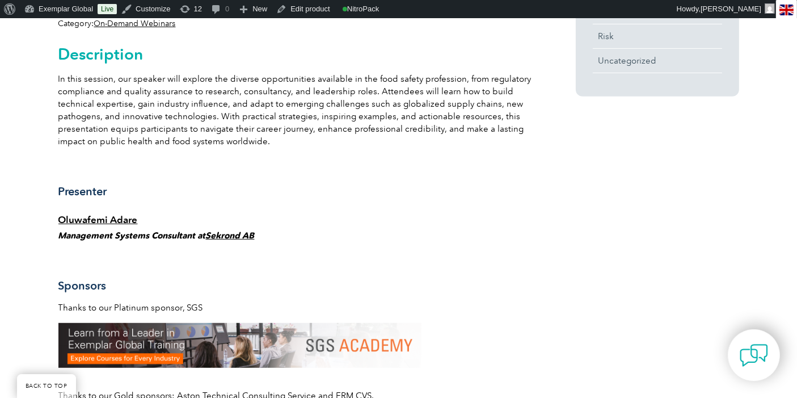
scroll to position [630, 0]
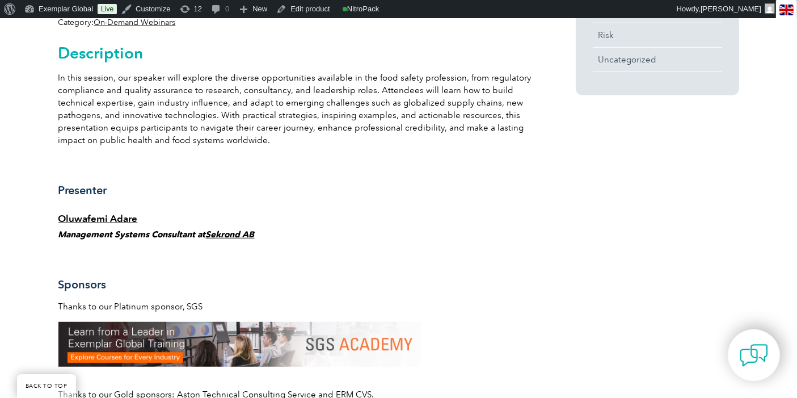
click at [99, 224] on div "Description In this session, our speaker will explore the diverse opportunities…" at bounding box center [296, 330] width 476 height 604
click at [103, 216] on link "Oluwafemi Adare" at bounding box center [97, 218] width 79 height 11
click at [227, 231] on link "Sekrond AB" at bounding box center [230, 234] width 49 height 10
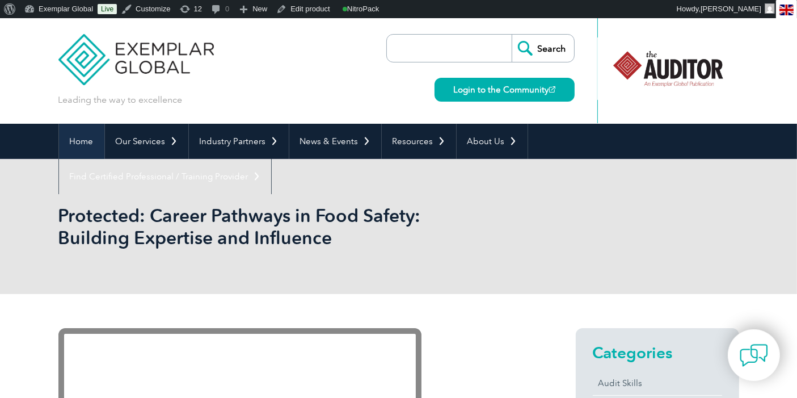
scroll to position [0, 0]
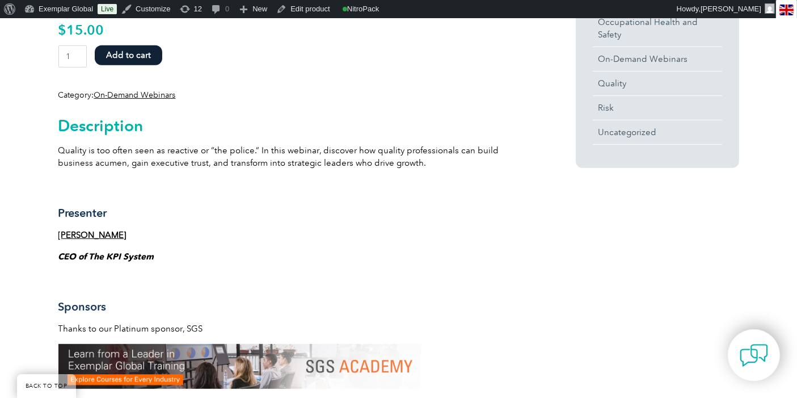
scroll to position [630, 0]
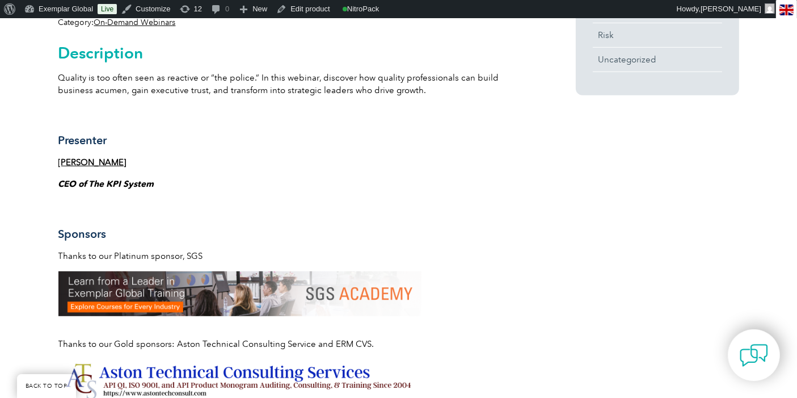
click at [100, 161] on b "Rai Chowdhary" at bounding box center [92, 162] width 69 height 10
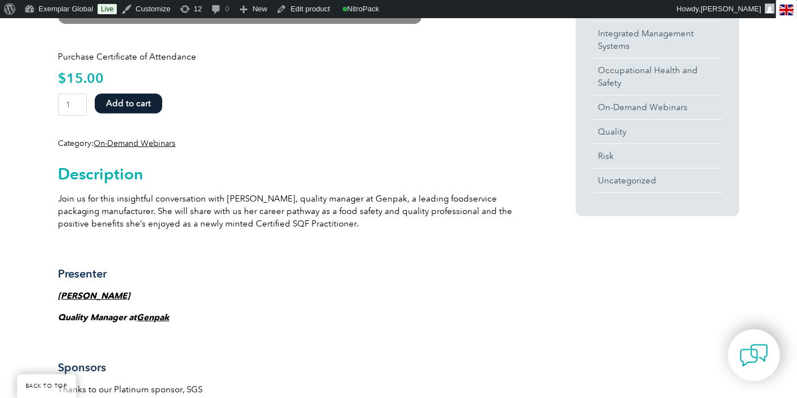
scroll to position [630, 0]
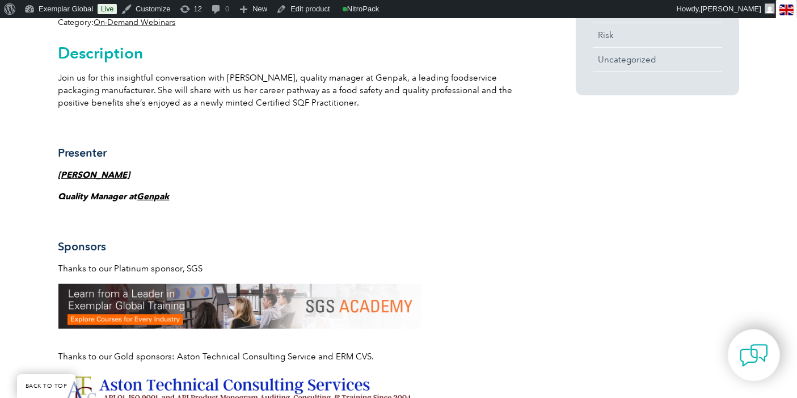
click at [82, 170] on strong "[PERSON_NAME]" at bounding box center [94, 175] width 72 height 10
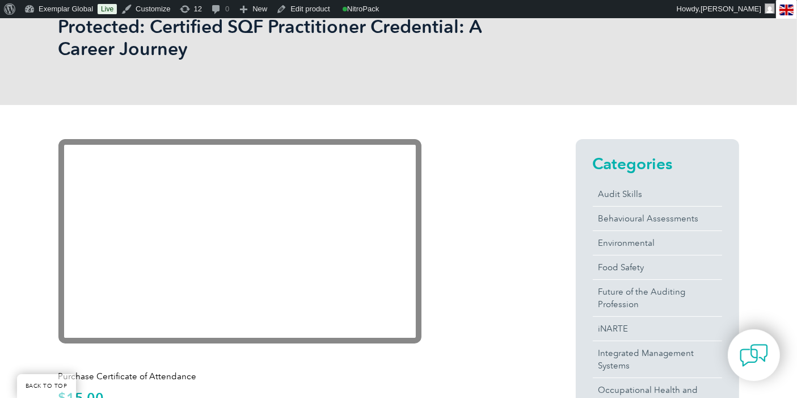
scroll to position [189, 0]
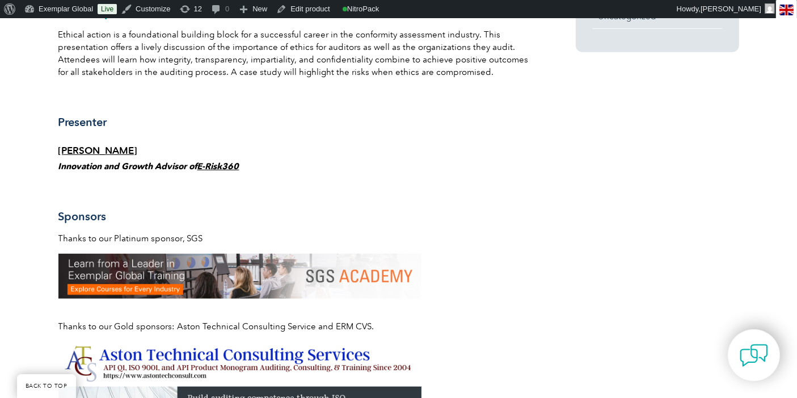
scroll to position [693, 0]
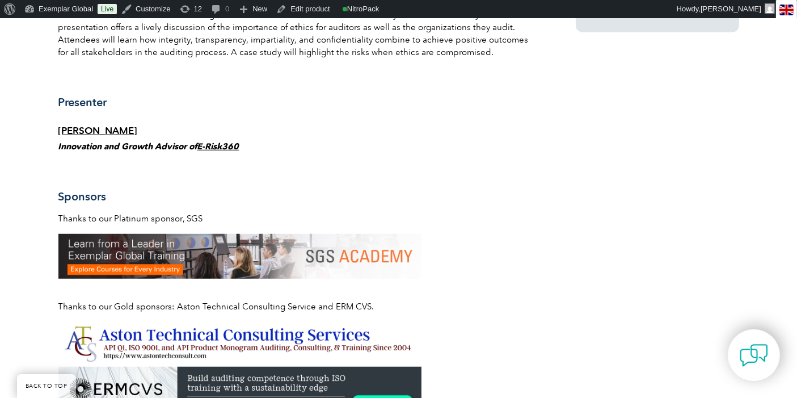
click at [76, 129] on link "[PERSON_NAME]" at bounding box center [97, 130] width 79 height 11
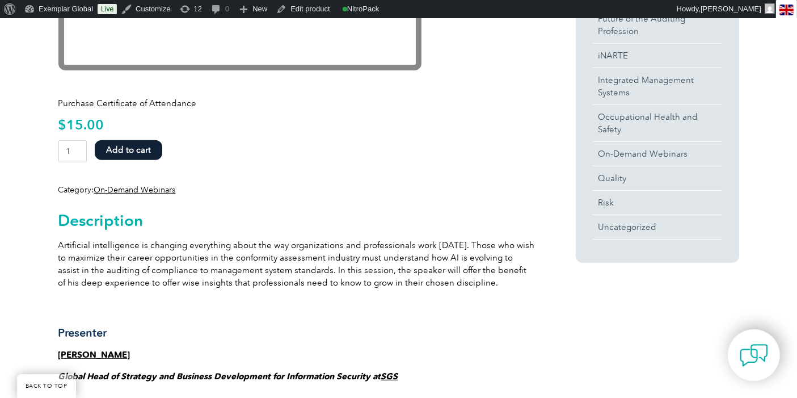
scroll to position [567, 0]
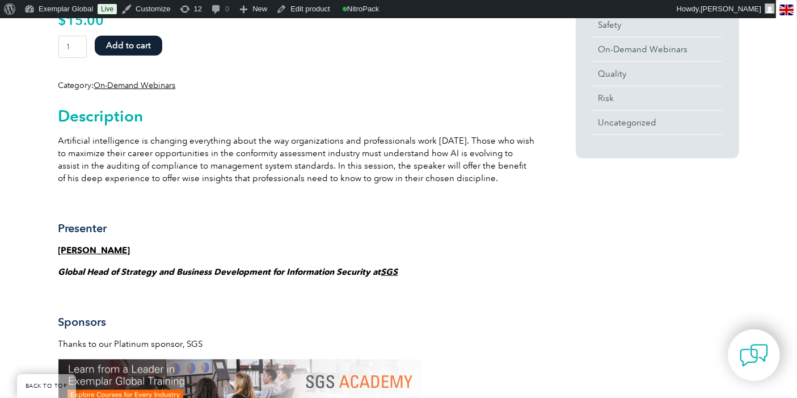
click at [88, 249] on link "[PERSON_NAME]" at bounding box center [94, 250] width 72 height 10
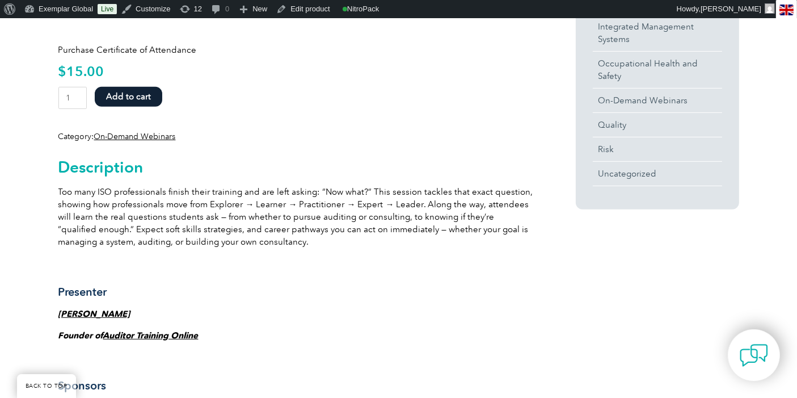
scroll to position [630, 0]
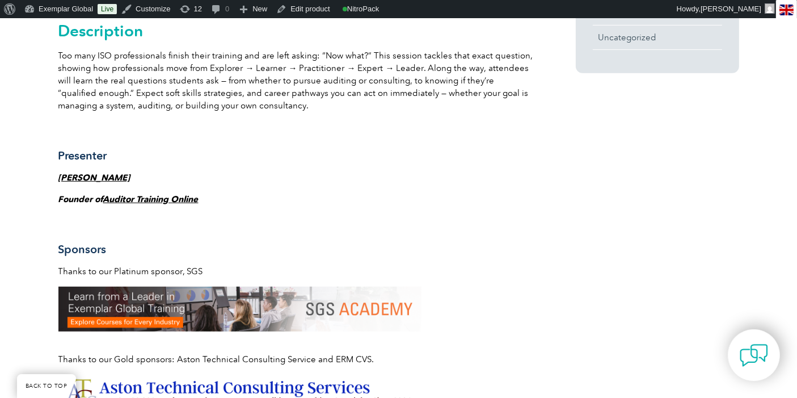
click at [78, 178] on link "Jackie Stapleton" at bounding box center [94, 177] width 72 height 10
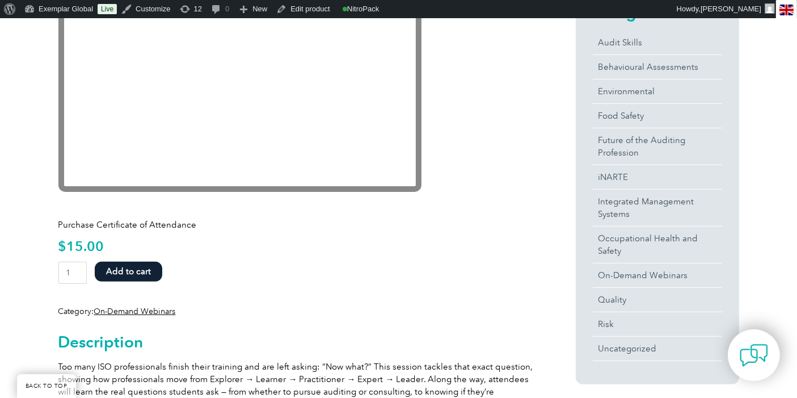
scroll to position [315, 0]
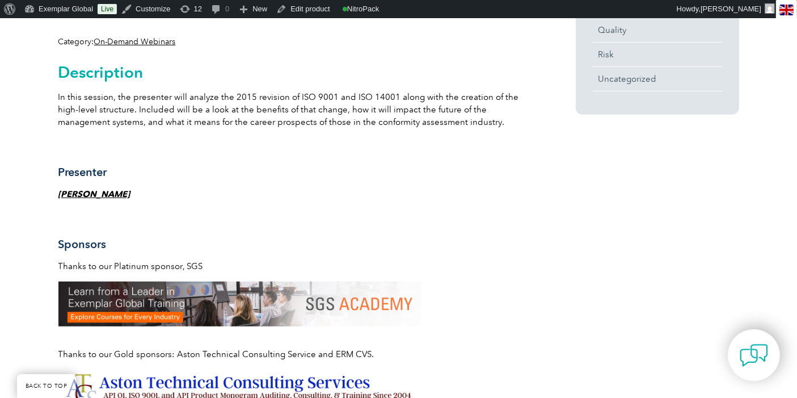
scroll to position [630, 0]
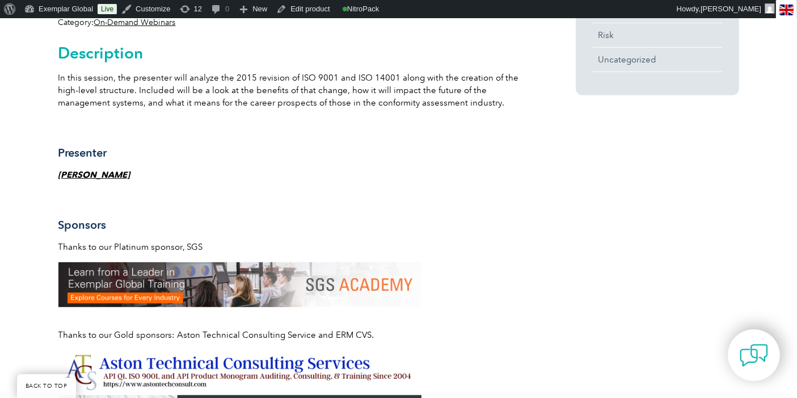
click at [78, 175] on strong "[PERSON_NAME]" at bounding box center [94, 175] width 72 height 10
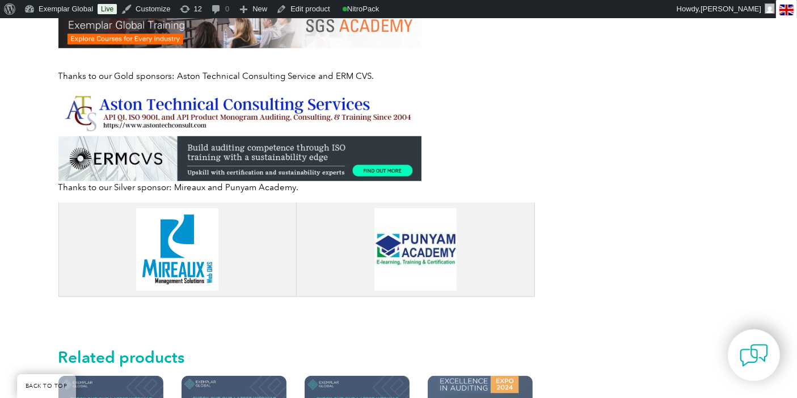
scroll to position [945, 0]
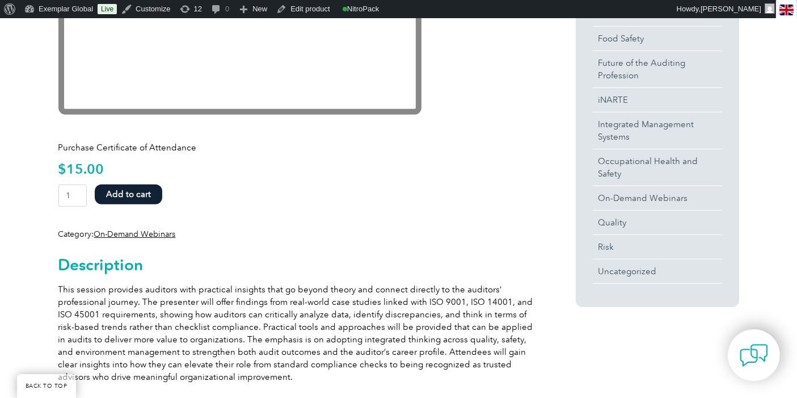
scroll to position [630, 0]
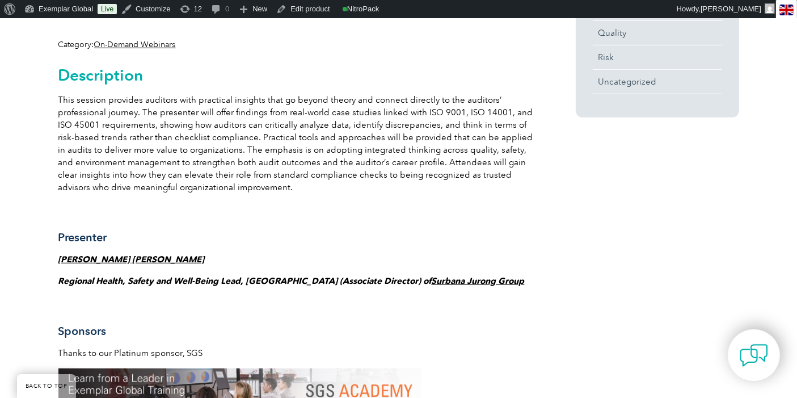
click at [142, 254] on strong "[PERSON_NAME] [PERSON_NAME]" at bounding box center [131, 259] width 146 height 10
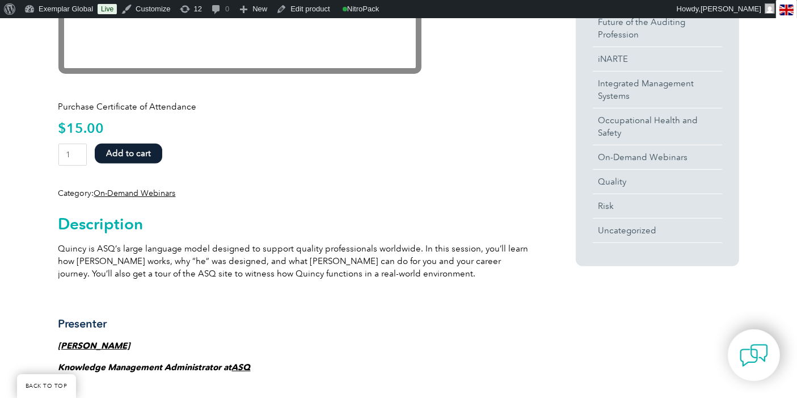
scroll to position [504, 0]
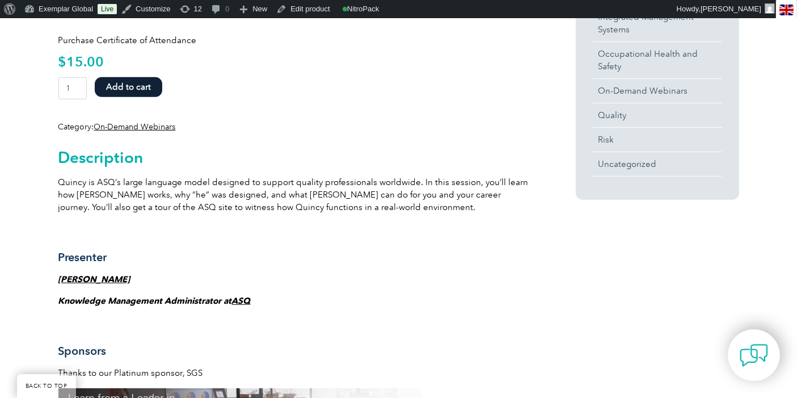
click at [124, 275] on strong "[PERSON_NAME]" at bounding box center [94, 279] width 72 height 10
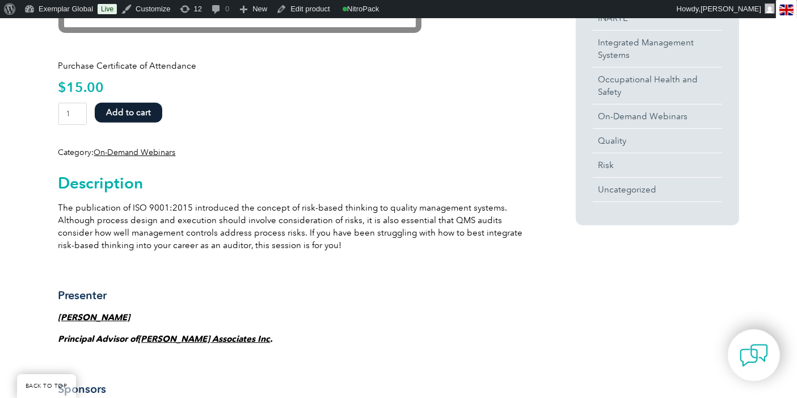
scroll to position [504, 0]
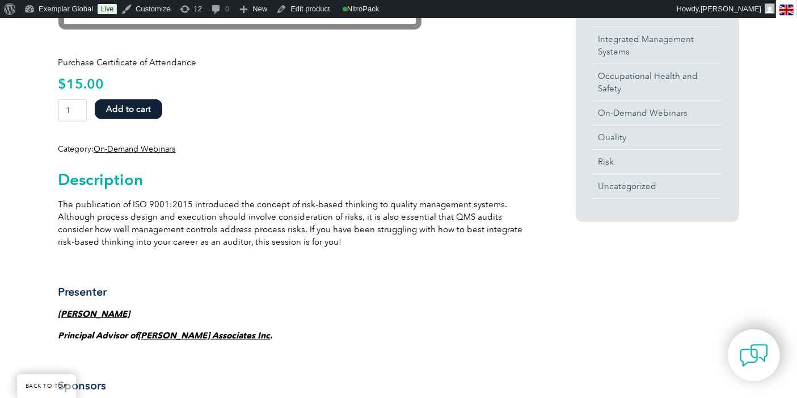
click at [91, 311] on strong "Denis Devos" at bounding box center [94, 314] width 72 height 10
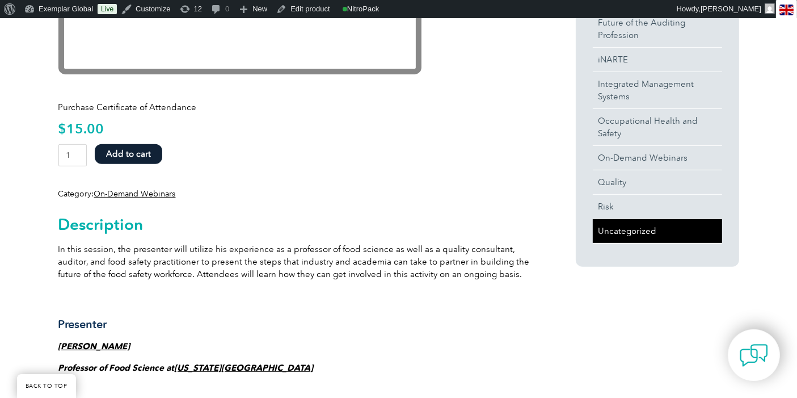
scroll to position [504, 0]
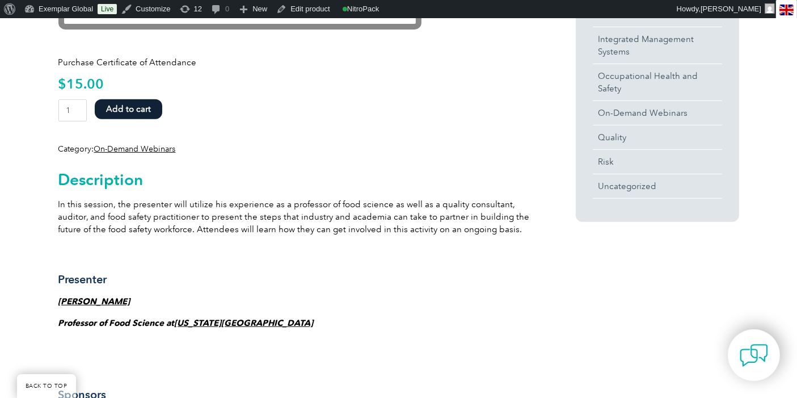
click at [78, 301] on strong "[PERSON_NAME]" at bounding box center [94, 301] width 72 height 10
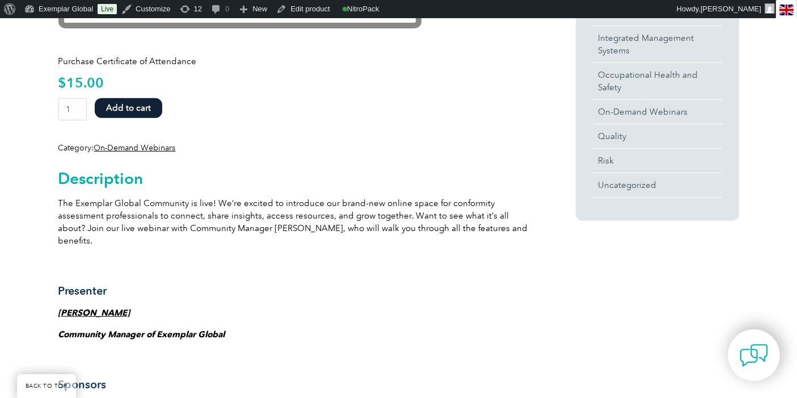
scroll to position [567, 0]
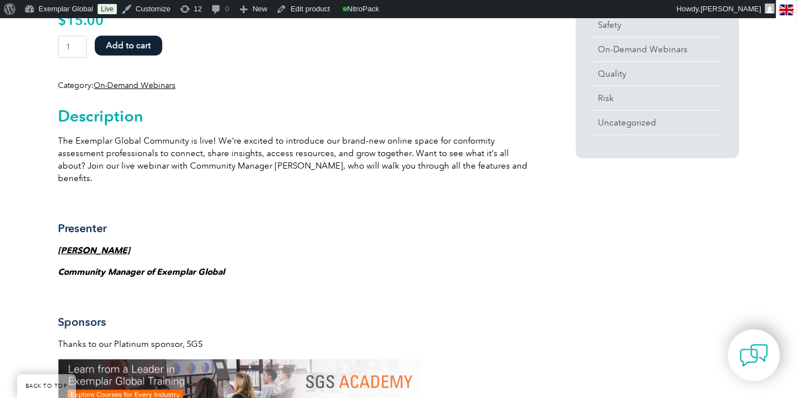
click at [100, 245] on strong "Jamie Gravatte" at bounding box center [94, 250] width 72 height 10
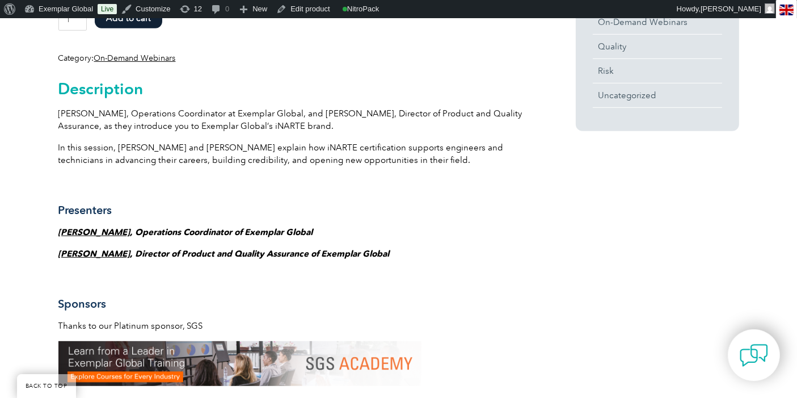
scroll to position [630, 0]
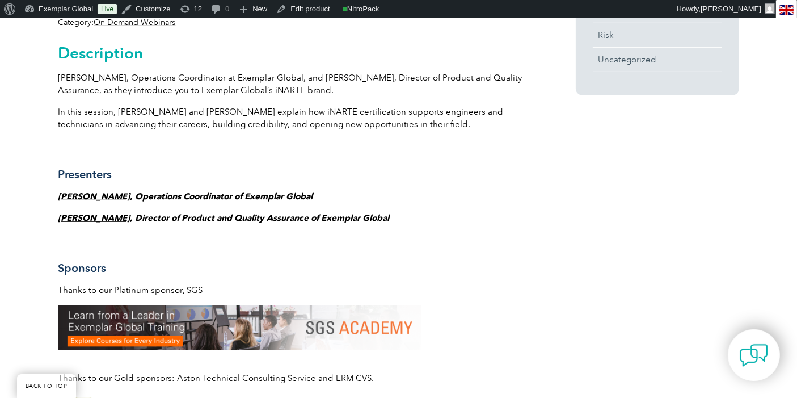
click at [86, 191] on link "[PERSON_NAME]" at bounding box center [94, 196] width 72 height 10
click at [86, 220] on link "[PERSON_NAME]" at bounding box center [94, 218] width 72 height 10
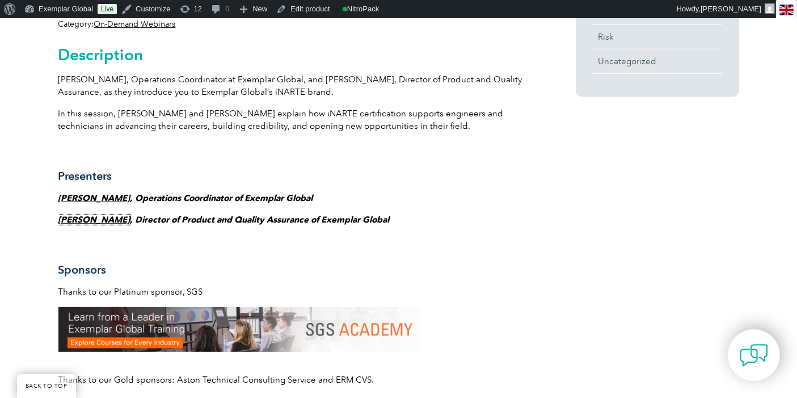
scroll to position [504, 0]
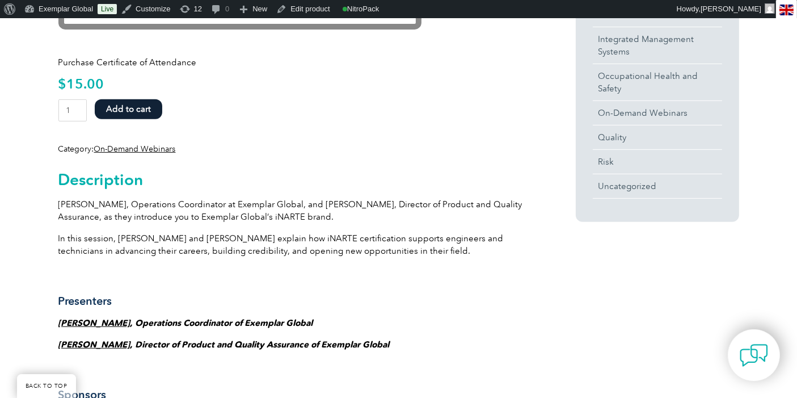
click at [134, 108] on button "Add to cart" at bounding box center [129, 109] width 68 height 20
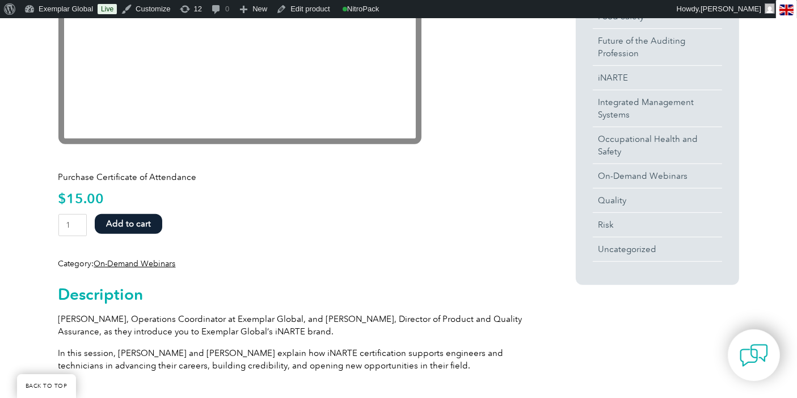
scroll to position [252, 0]
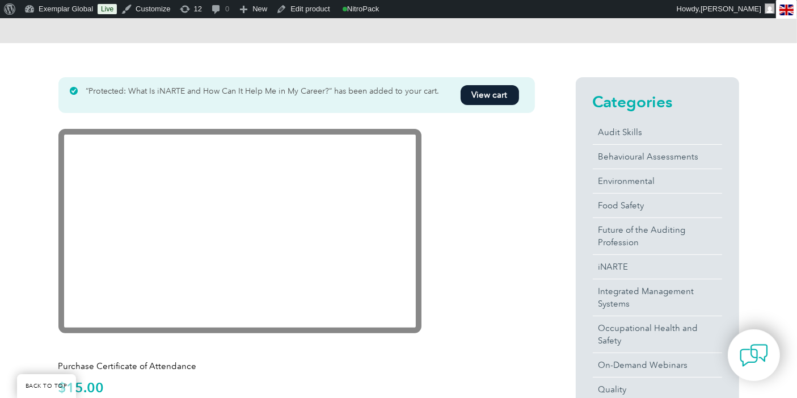
click at [494, 90] on link "View cart" at bounding box center [490, 95] width 58 height 20
